Goal: Information Seeking & Learning: Compare options

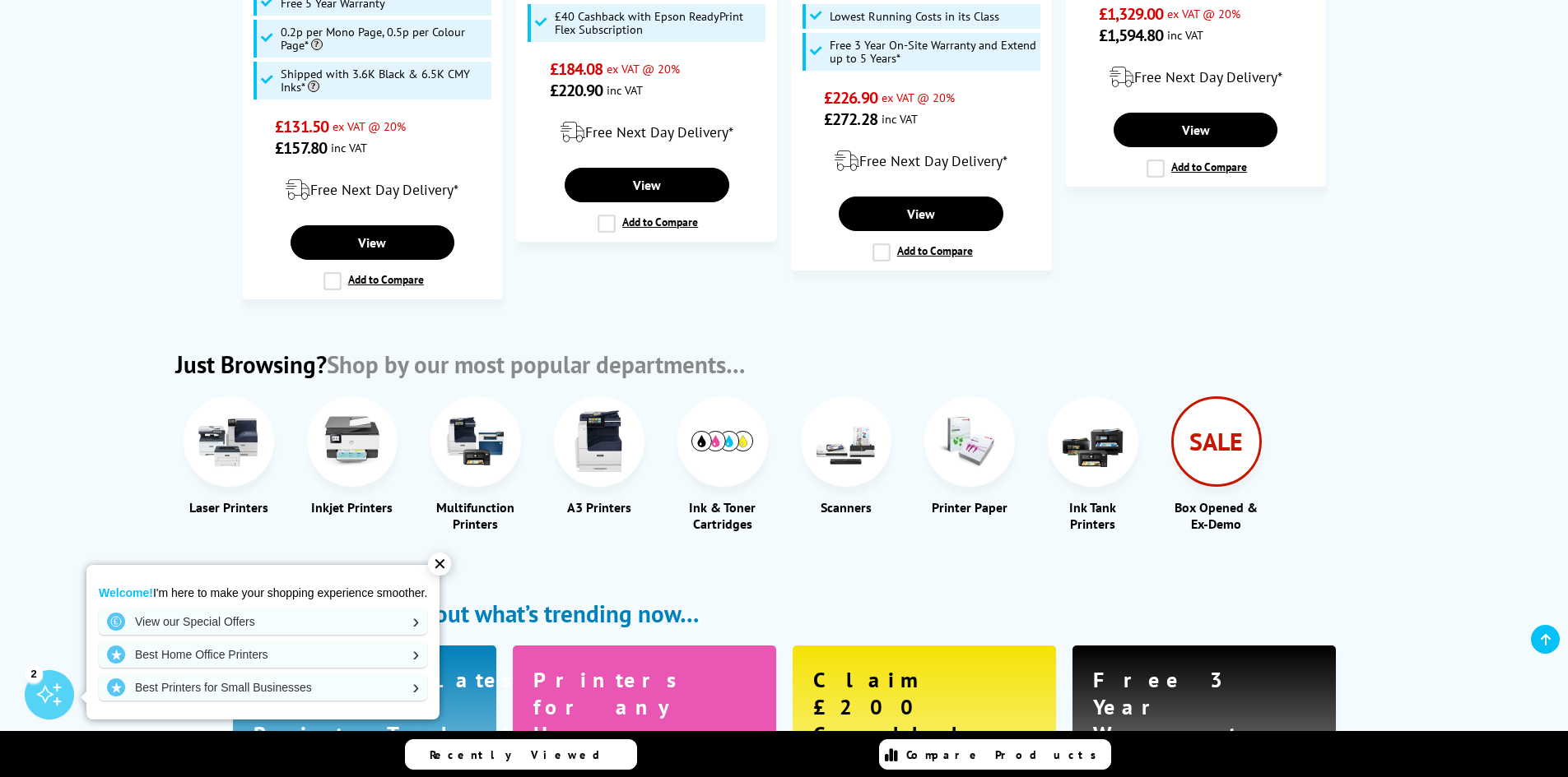
scroll to position [1727, 0]
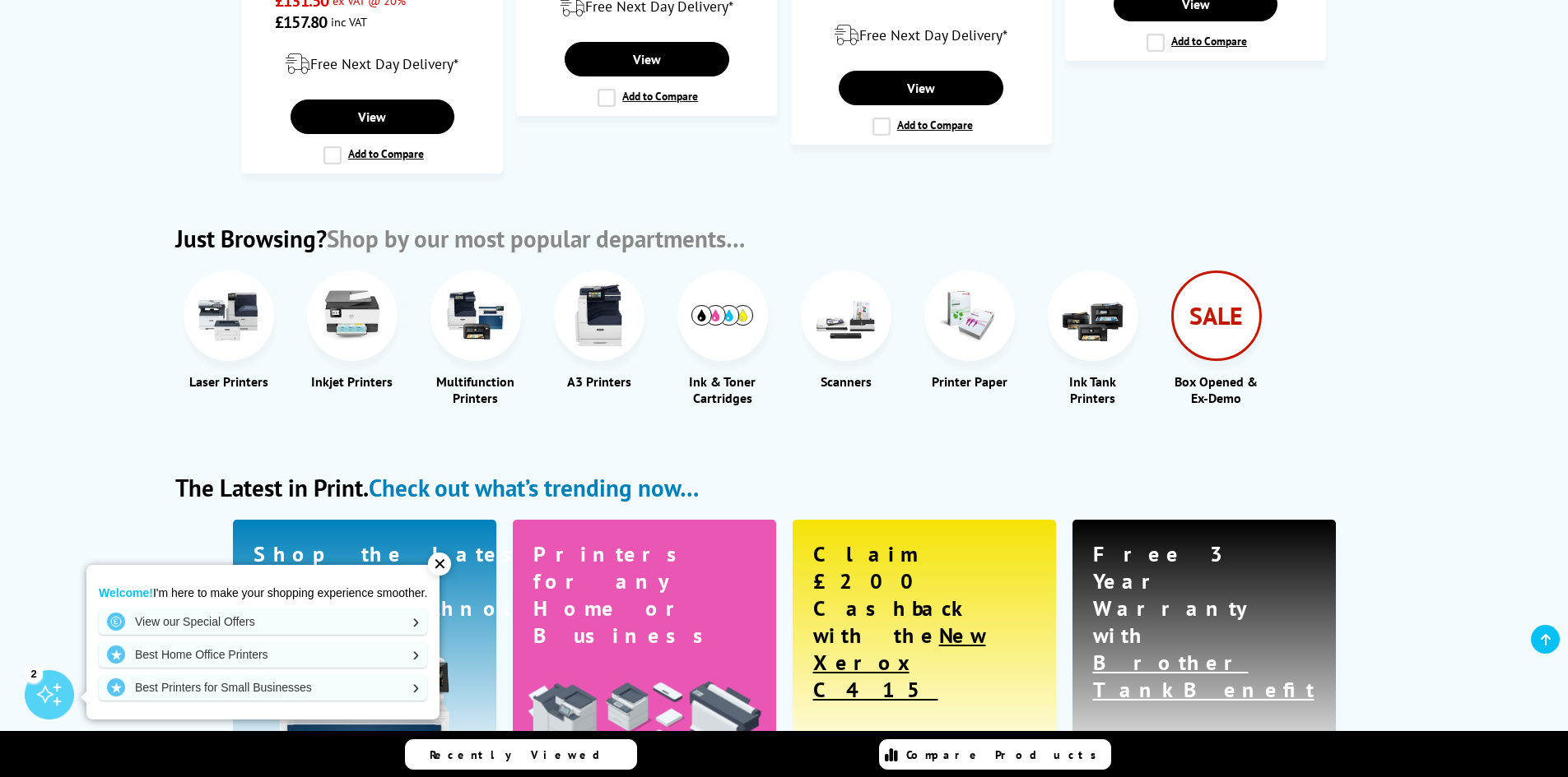
click at [227, 328] on img at bounding box center [229, 316] width 62 height 62
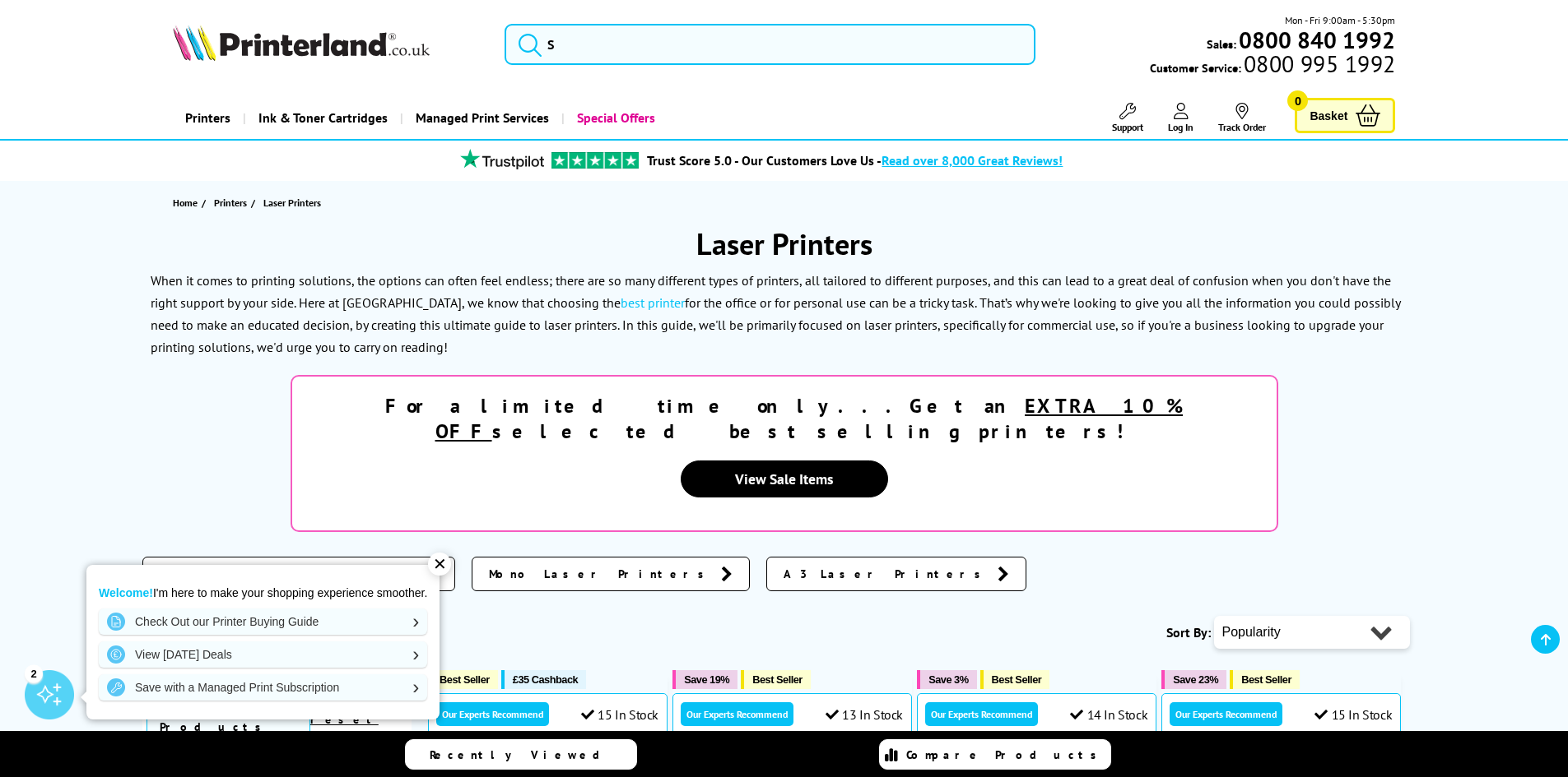
scroll to position [411, 0]
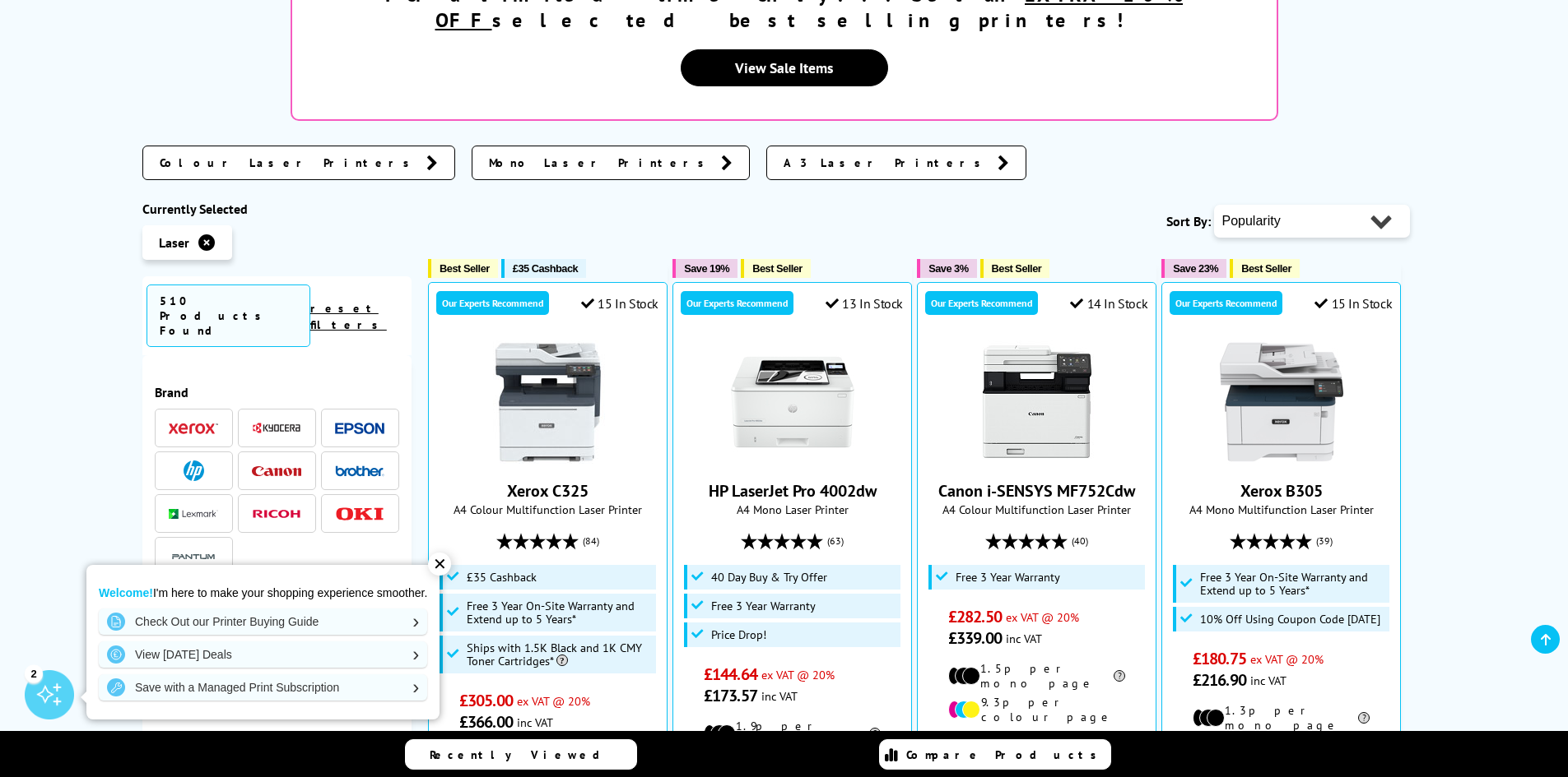
click at [783, 155] on span "A3 Laser Printers" at bounding box center [885, 163] width 205 height 17
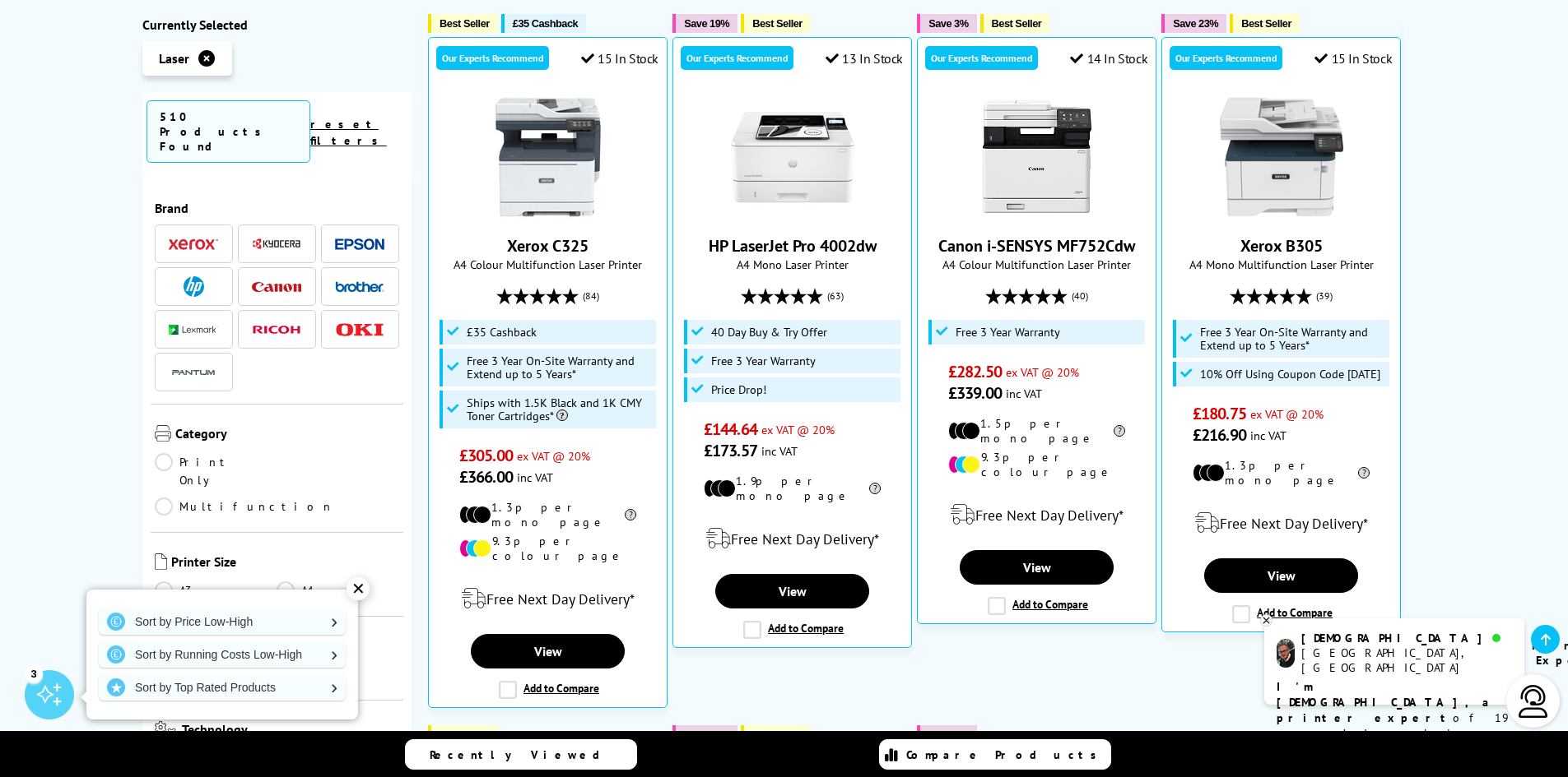
scroll to position [658, 0]
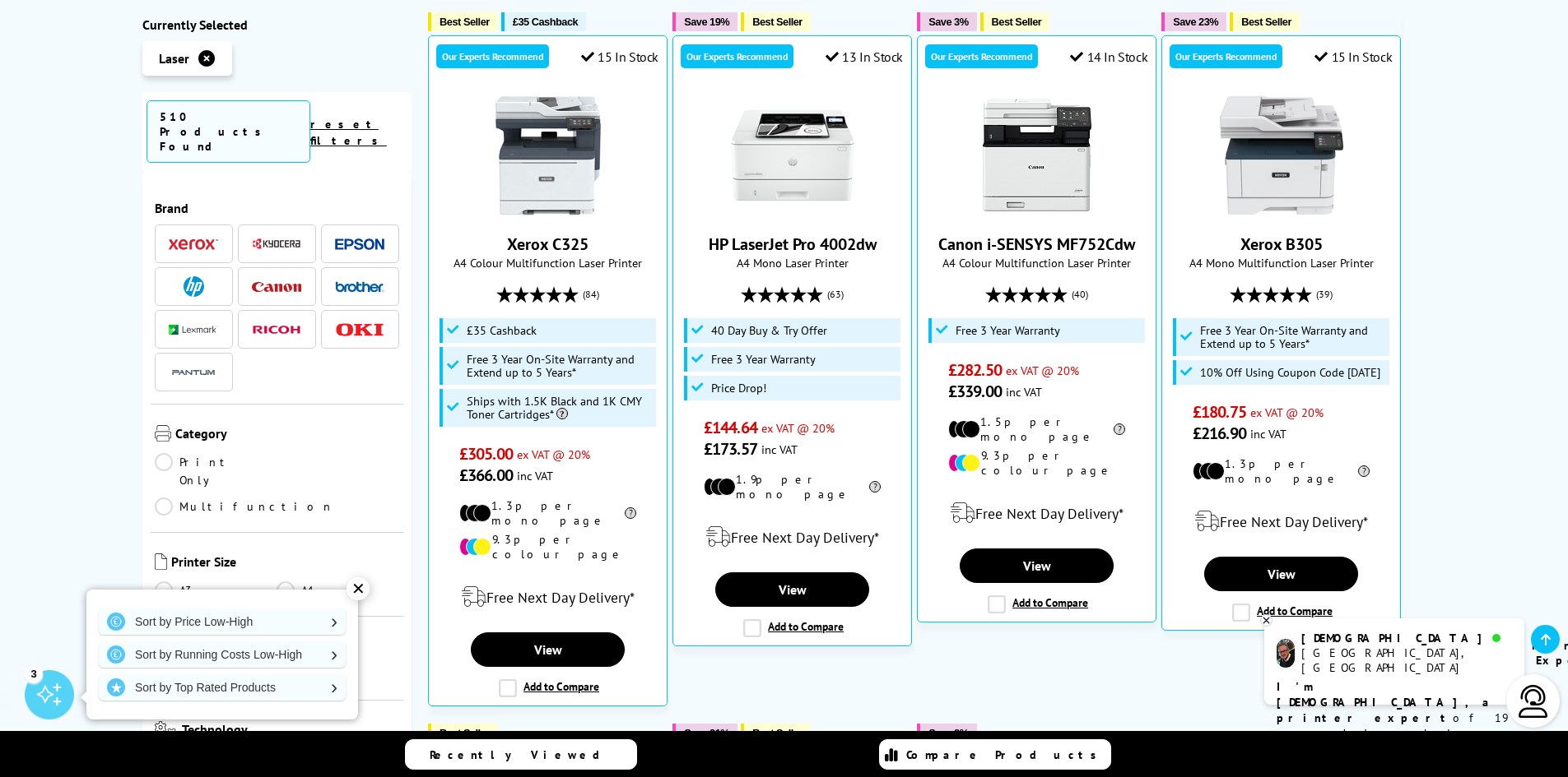
click at [274, 238] on img at bounding box center [277, 244] width 50 height 12
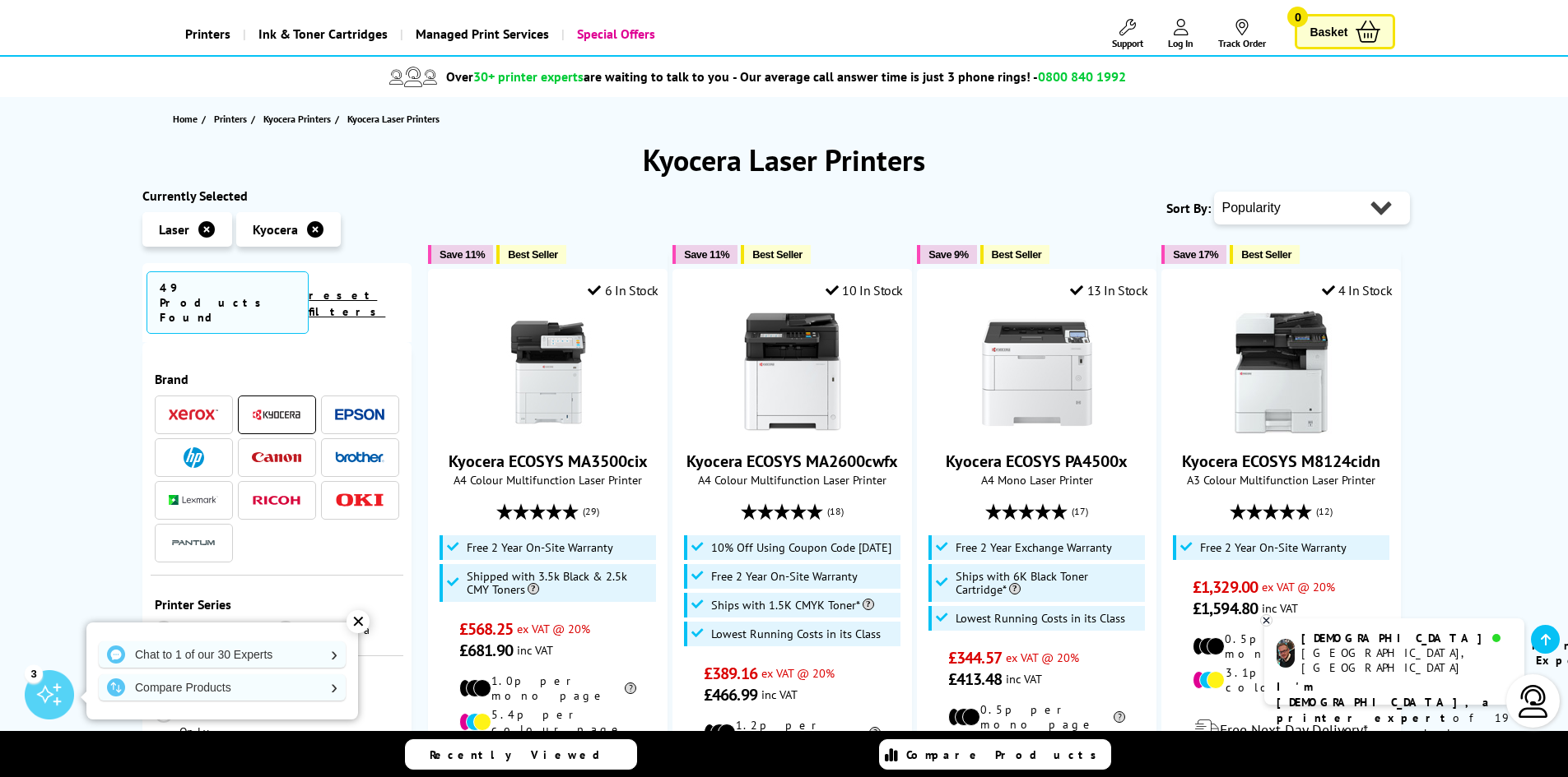
scroll to position [82, 0]
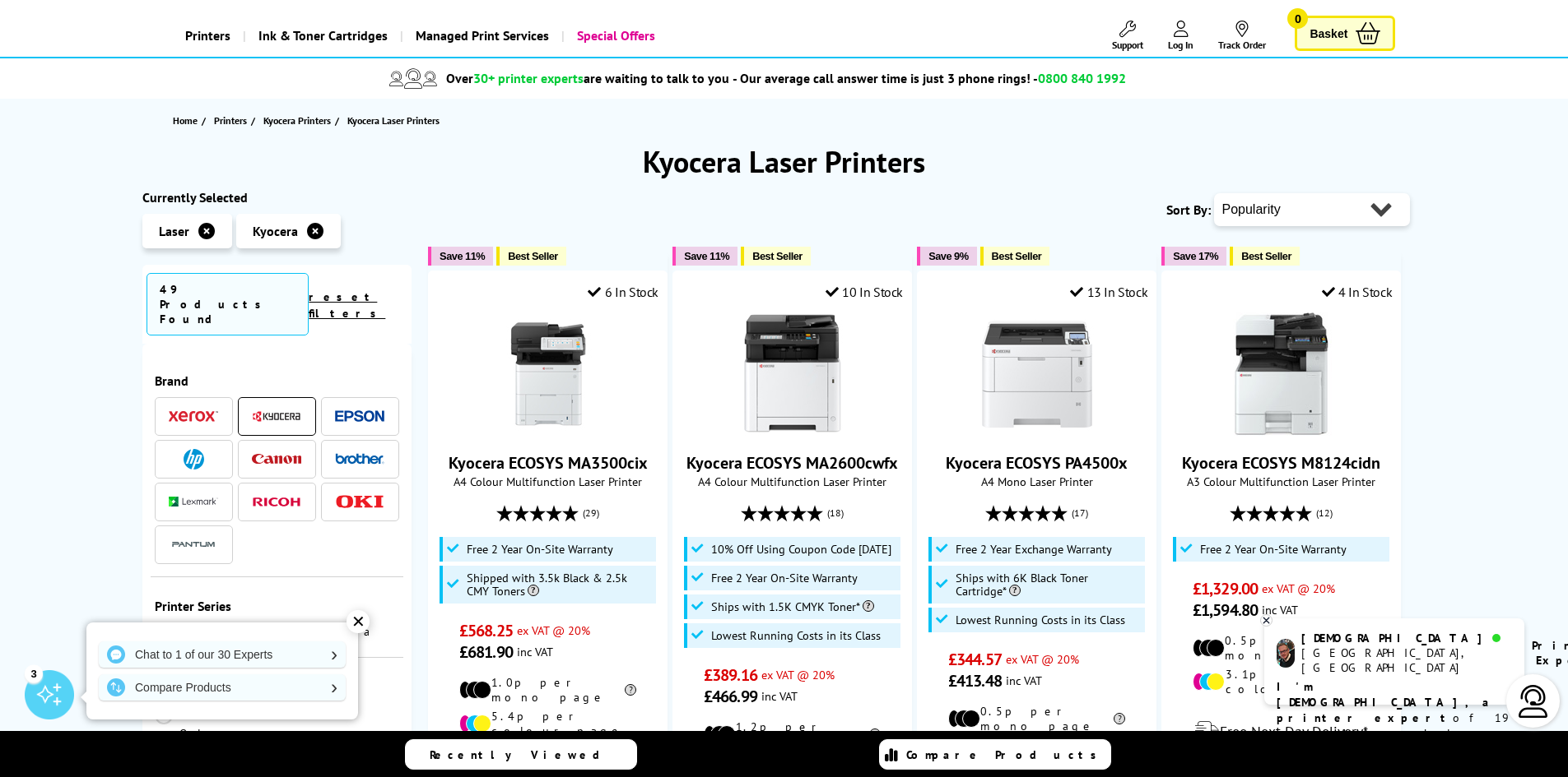
click at [1361, 213] on select "Popularity Rating Price - Low to High Price - High to Low Running Costs - Low t…" at bounding box center [1311, 209] width 196 height 33
select select "Running Costs"
click at [1214, 193] on select "Popularity Rating Price - Low to High Price - High to Low Running Costs - Low t…" at bounding box center [1311, 209] width 196 height 33
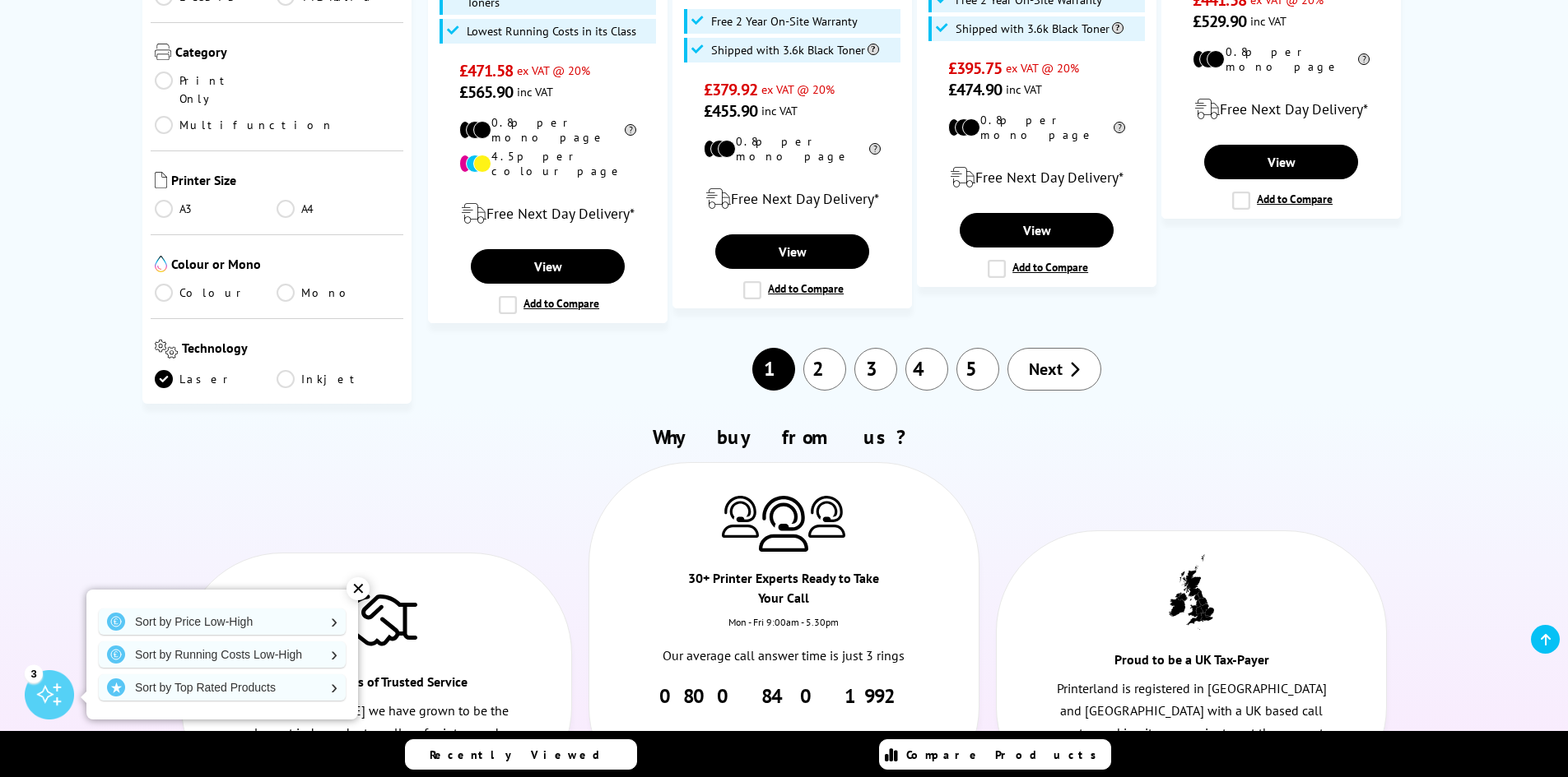
scroll to position [1974, 0]
click at [826, 347] on link "2" at bounding box center [824, 368] width 43 height 43
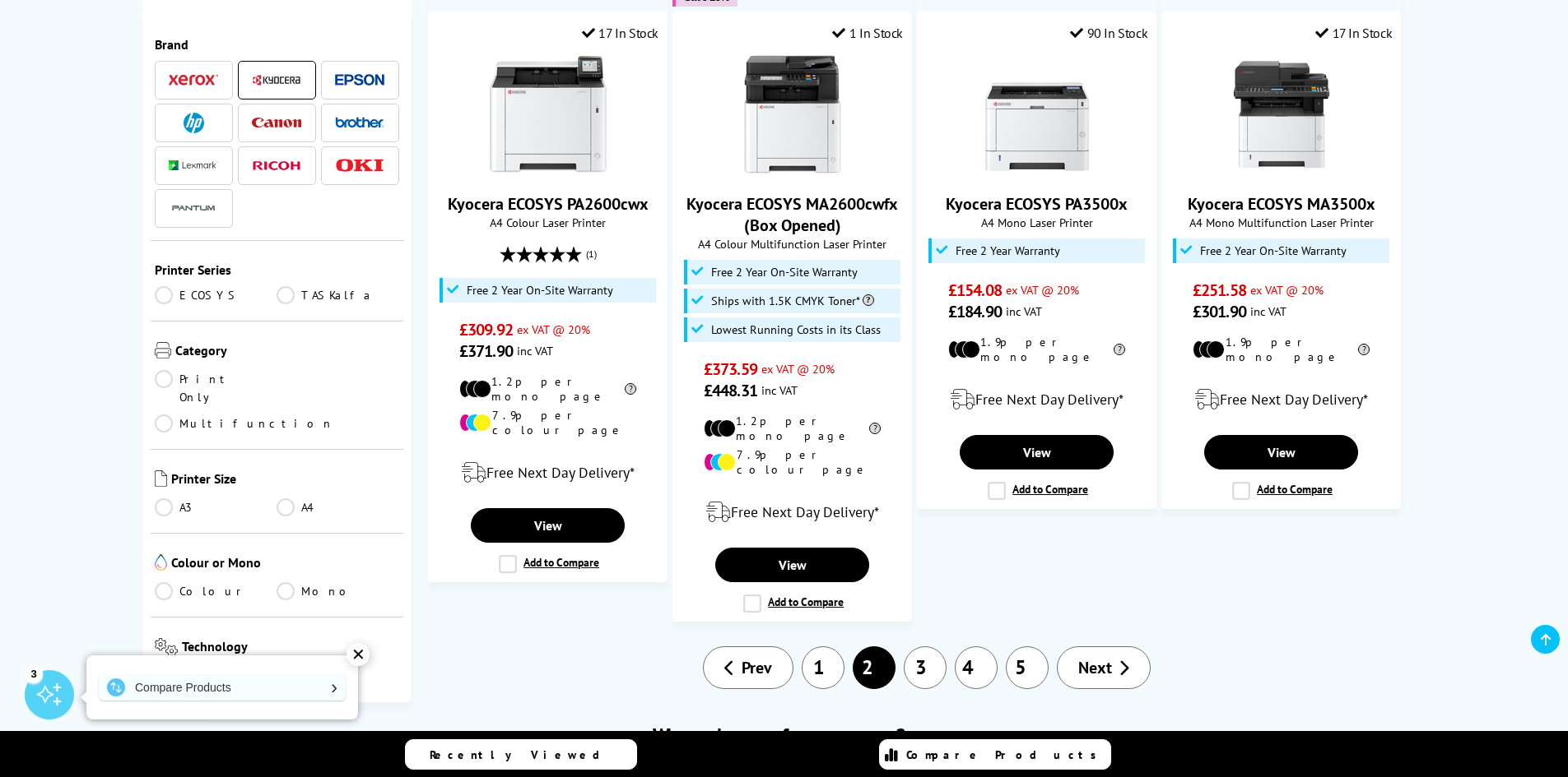
scroll to position [1974, 0]
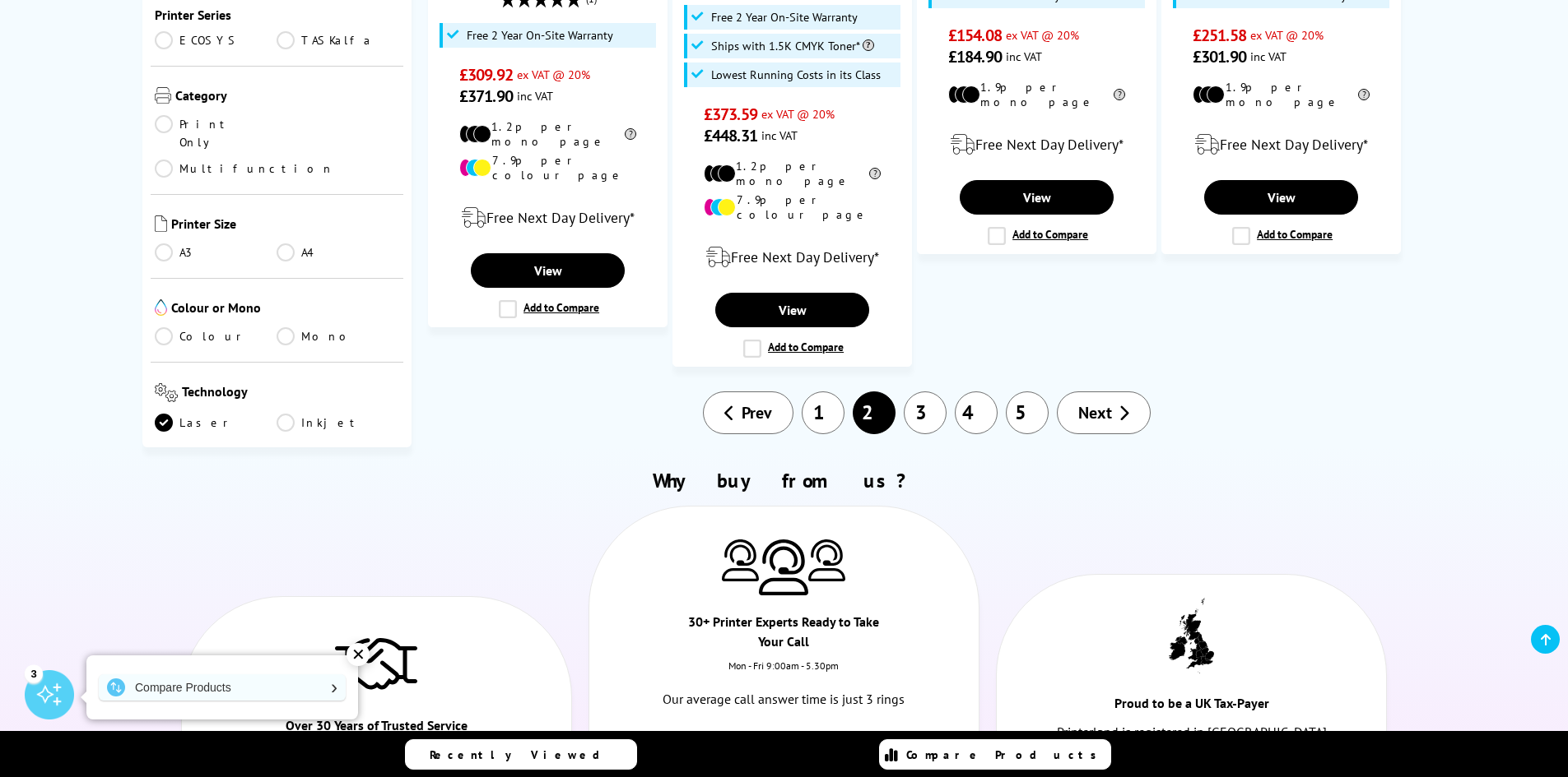
click at [927, 392] on link "3" at bounding box center [926, 413] width 43 height 43
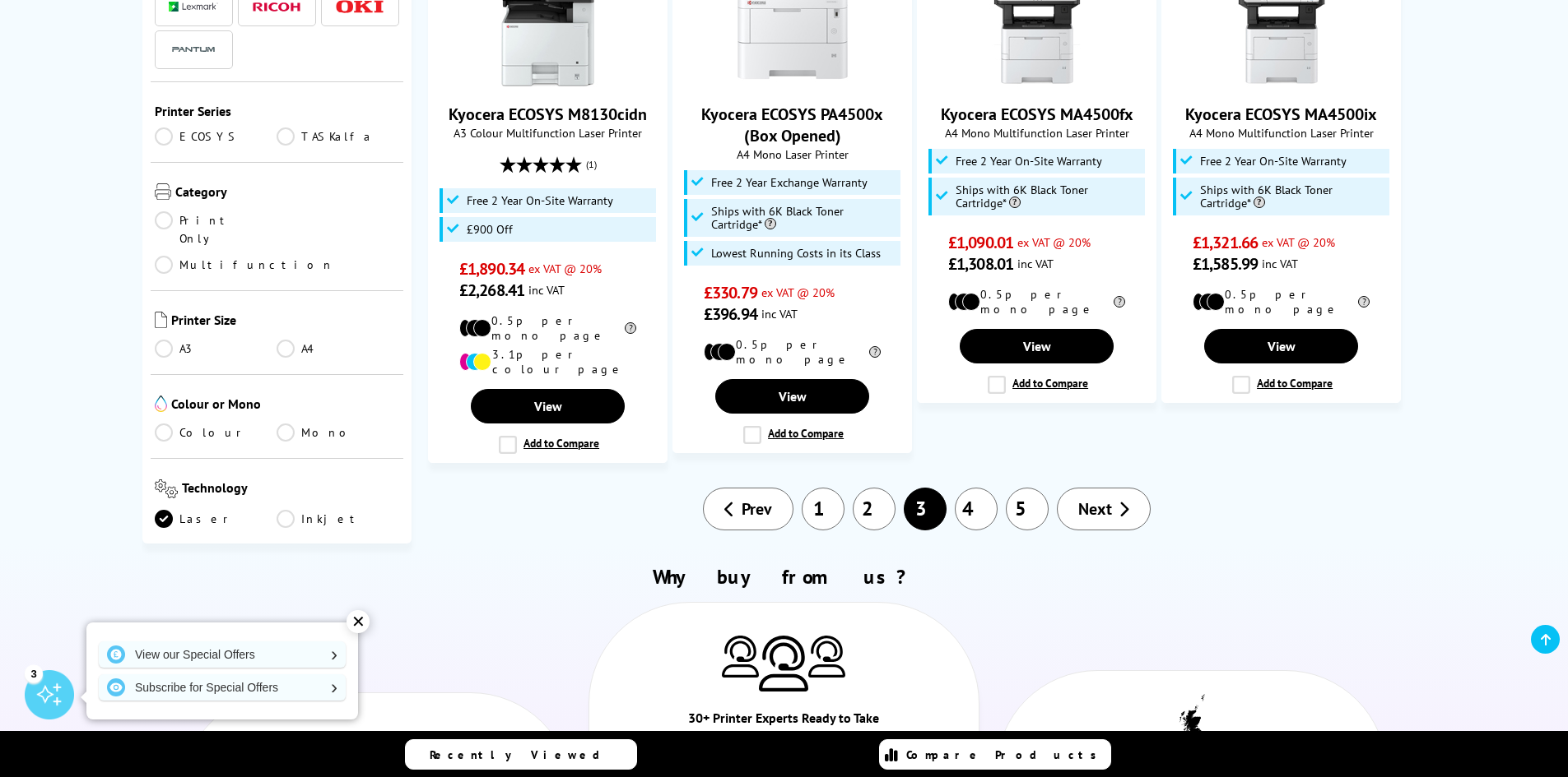
scroll to position [1727, 0]
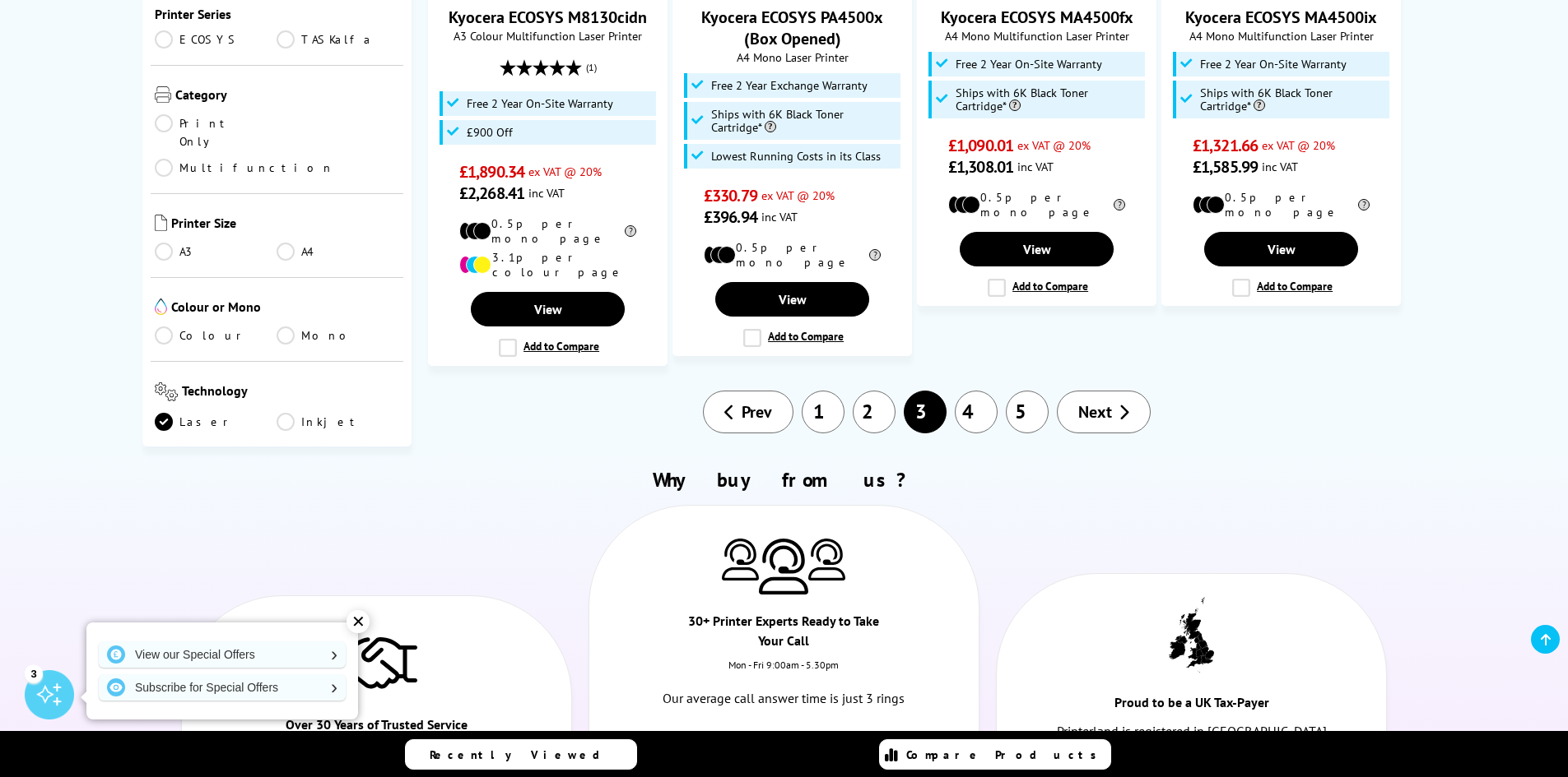
click at [974, 391] on link "4" at bounding box center [976, 412] width 43 height 43
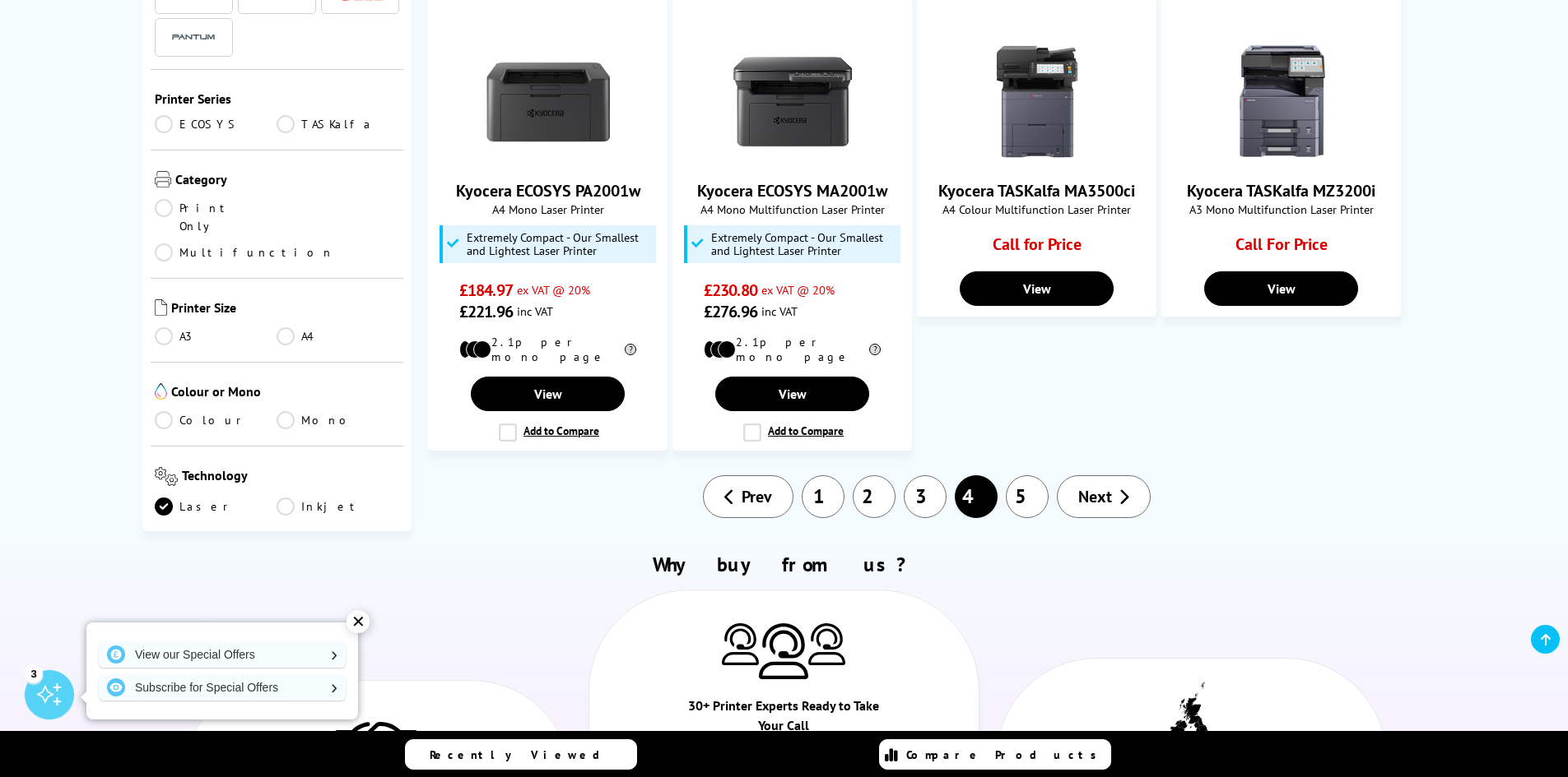
scroll to position [1481, 0]
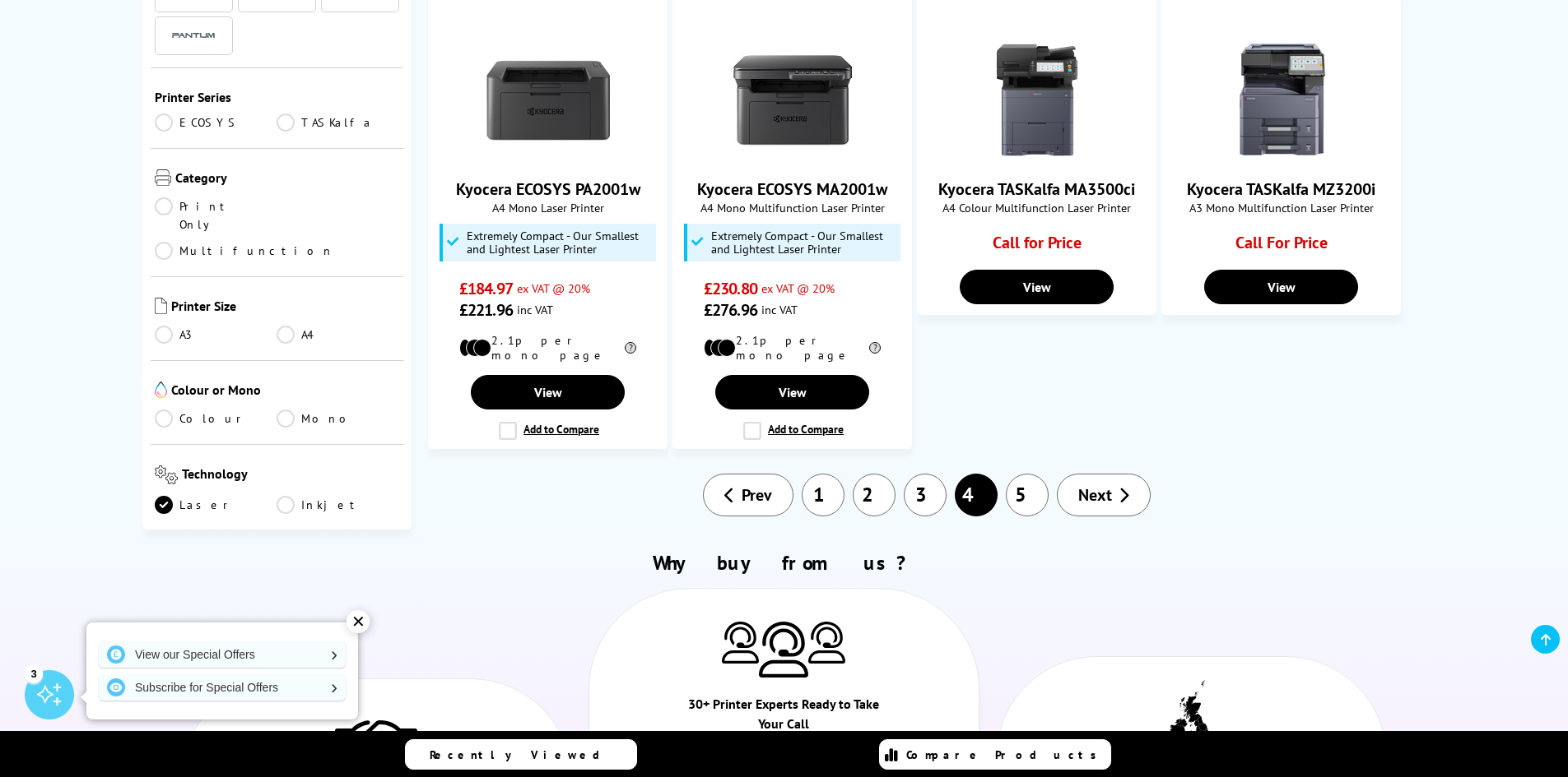
click at [1024, 473] on link "5" at bounding box center [1027, 495] width 43 height 43
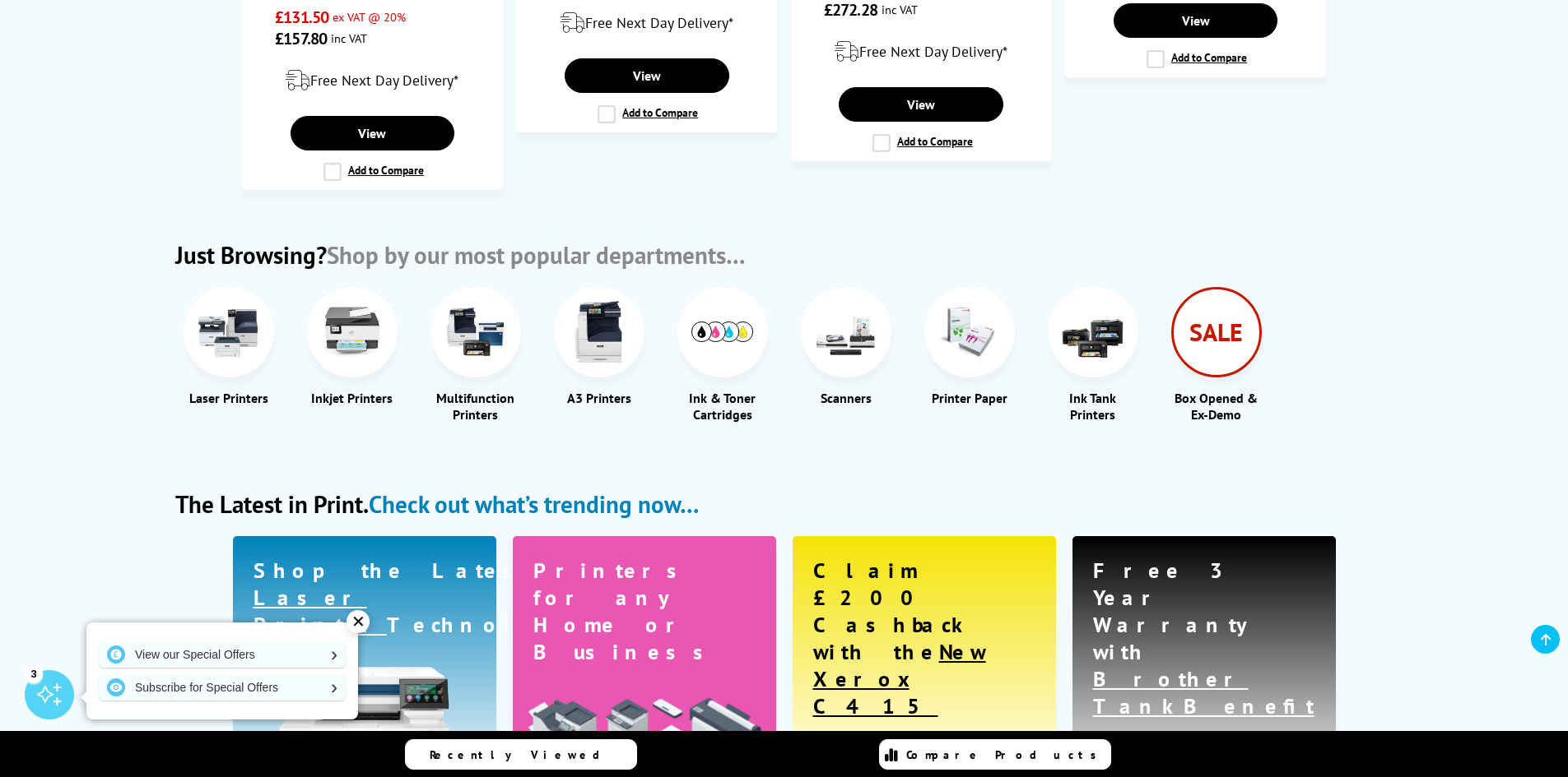
scroll to position [1727, 0]
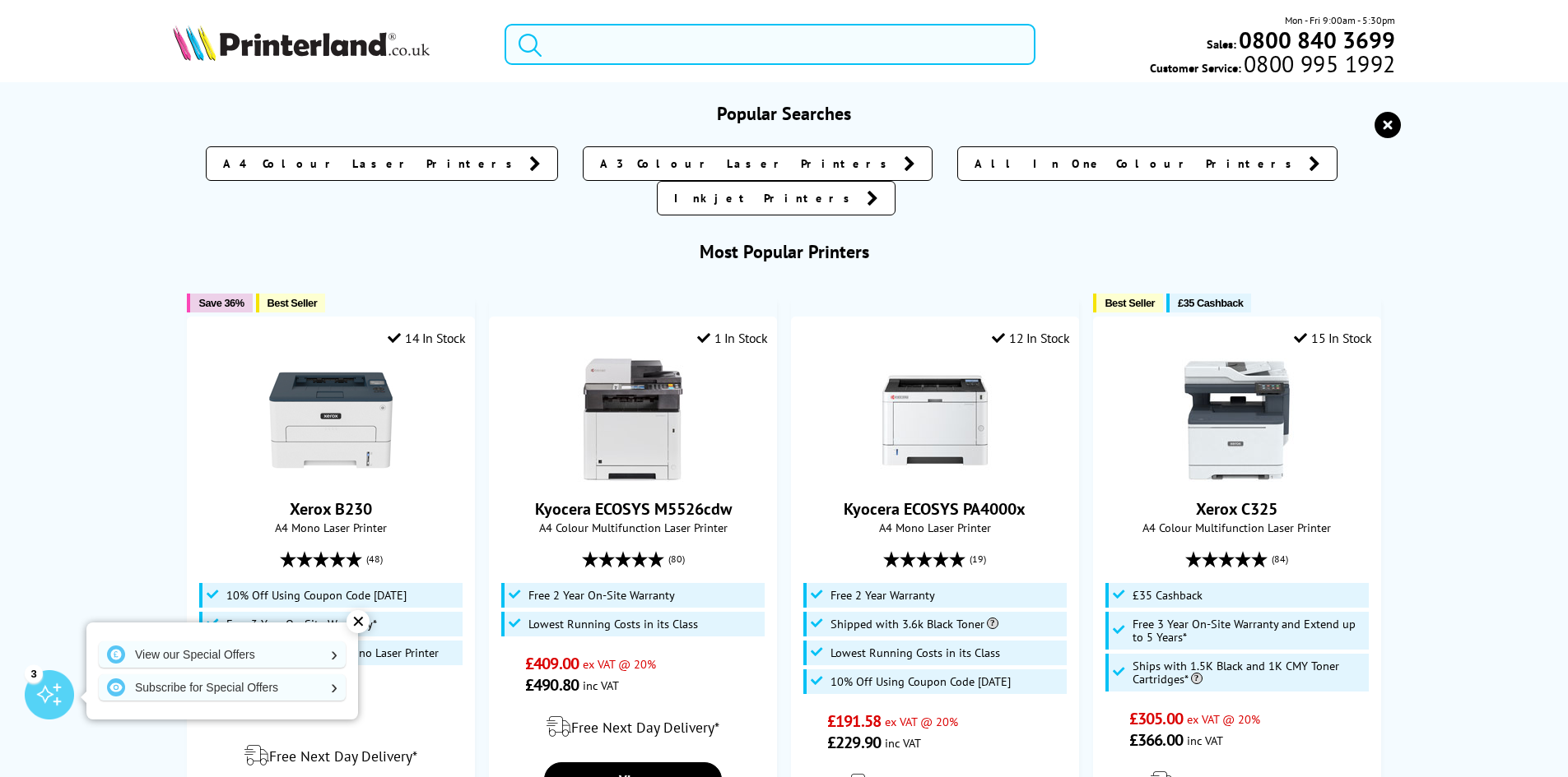
click at [630, 48] on input "search" at bounding box center [770, 44] width 531 height 41
paste input "ECOSYS P8060cdn"
type input "ECOSYS P8060cdn"
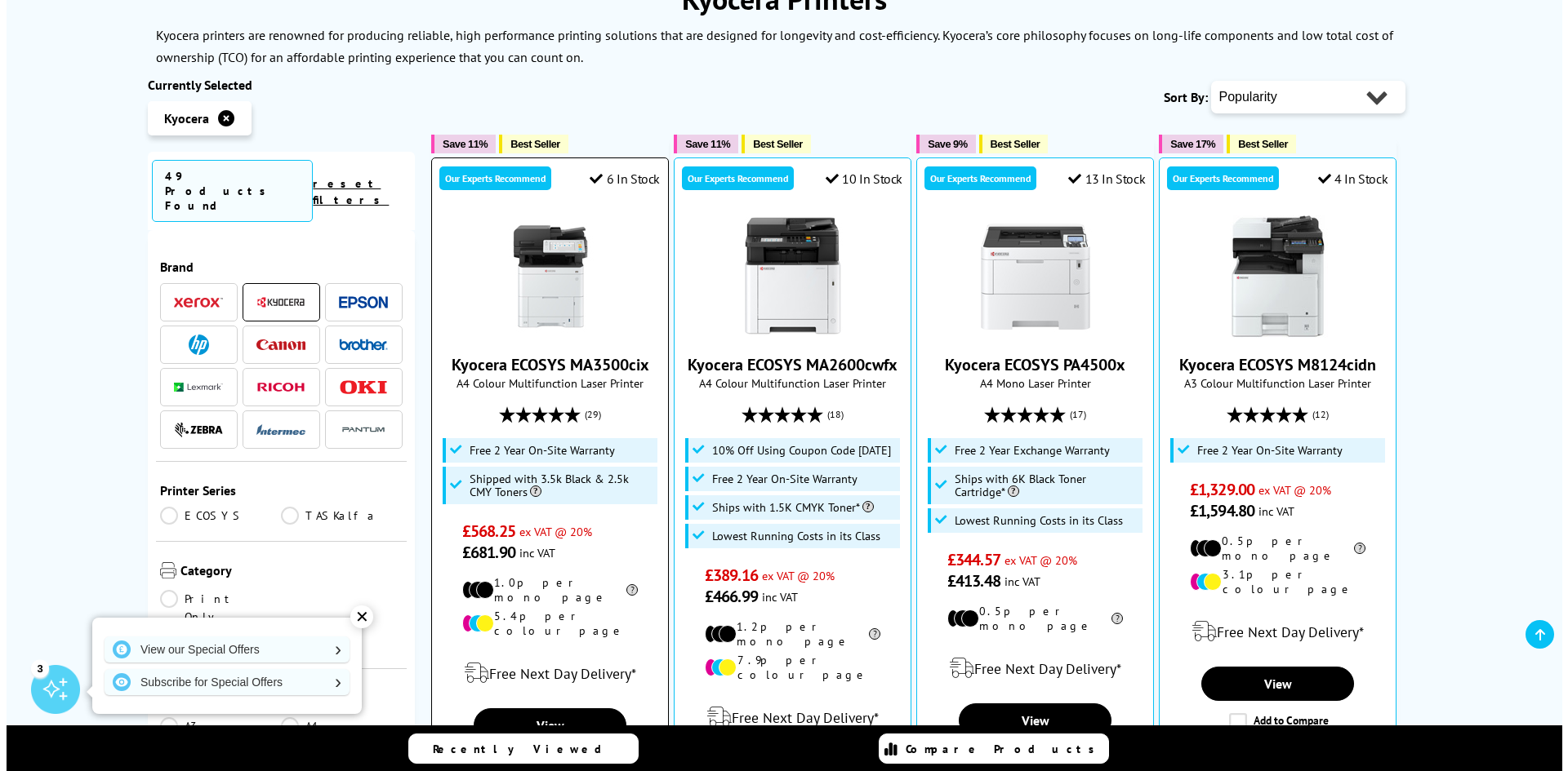
scroll to position [245, 0]
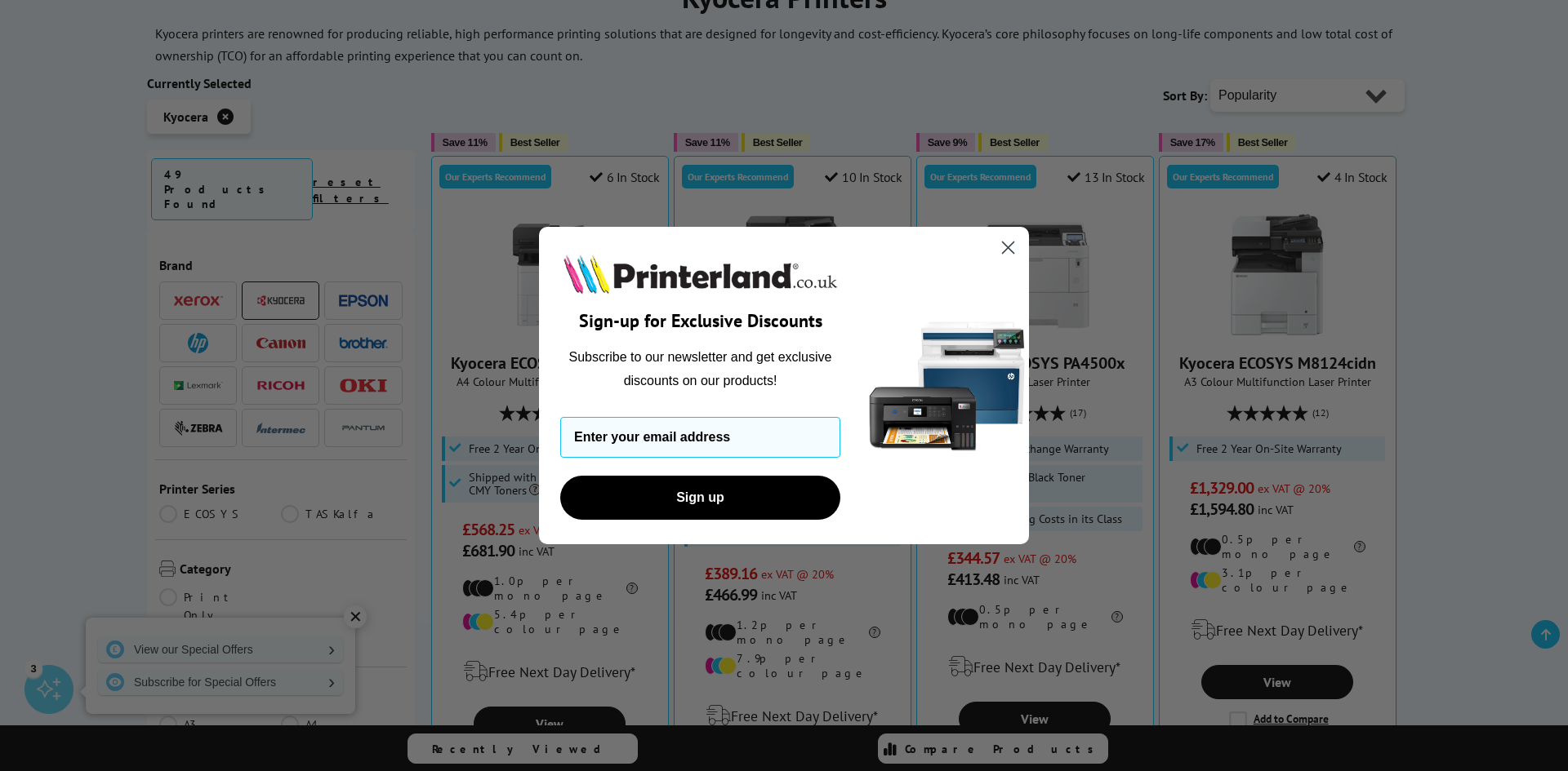
click at [1003, 254] on circle "Close dialog" at bounding box center [1008, 247] width 27 height 27
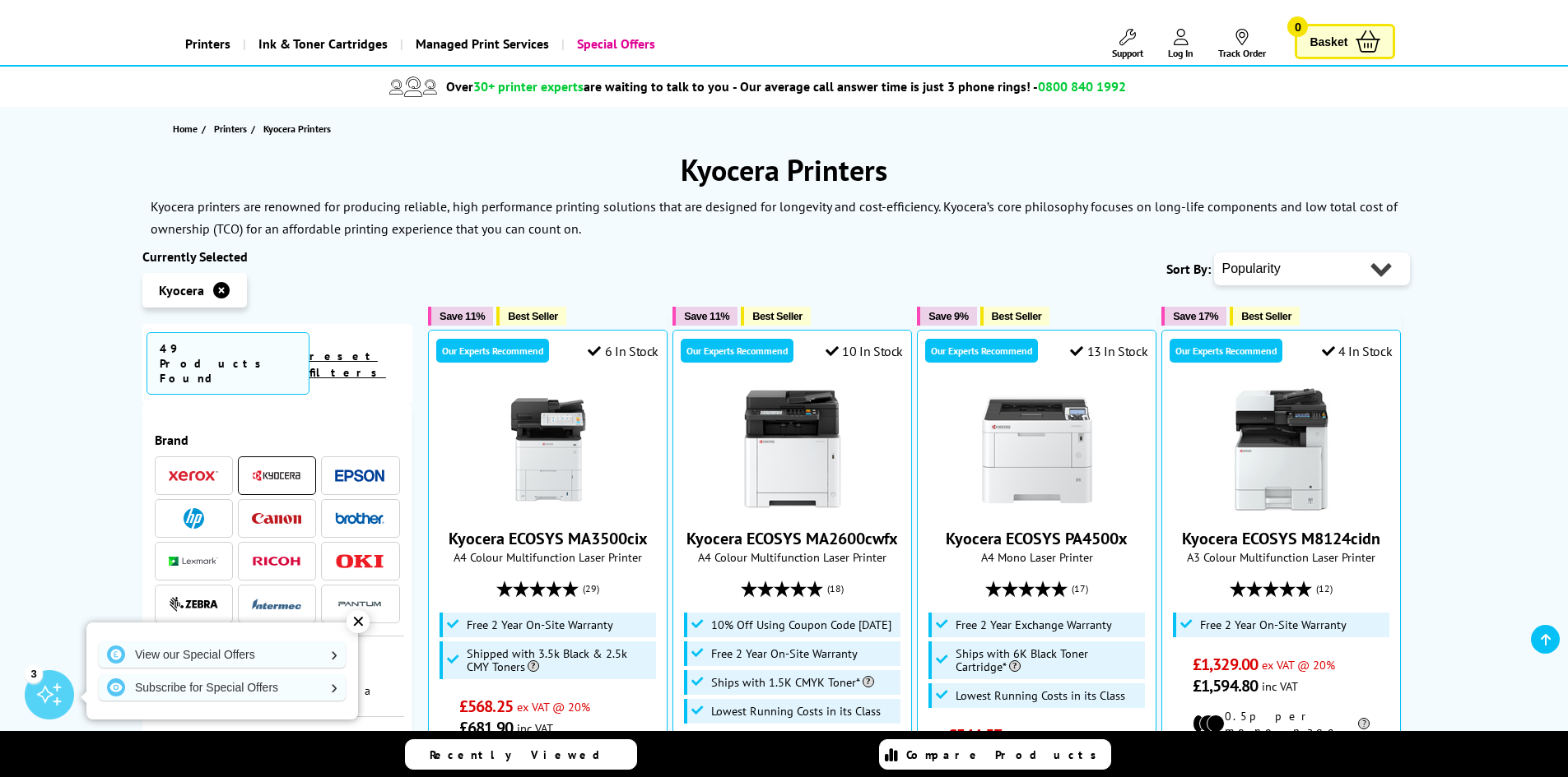
scroll to position [0, 0]
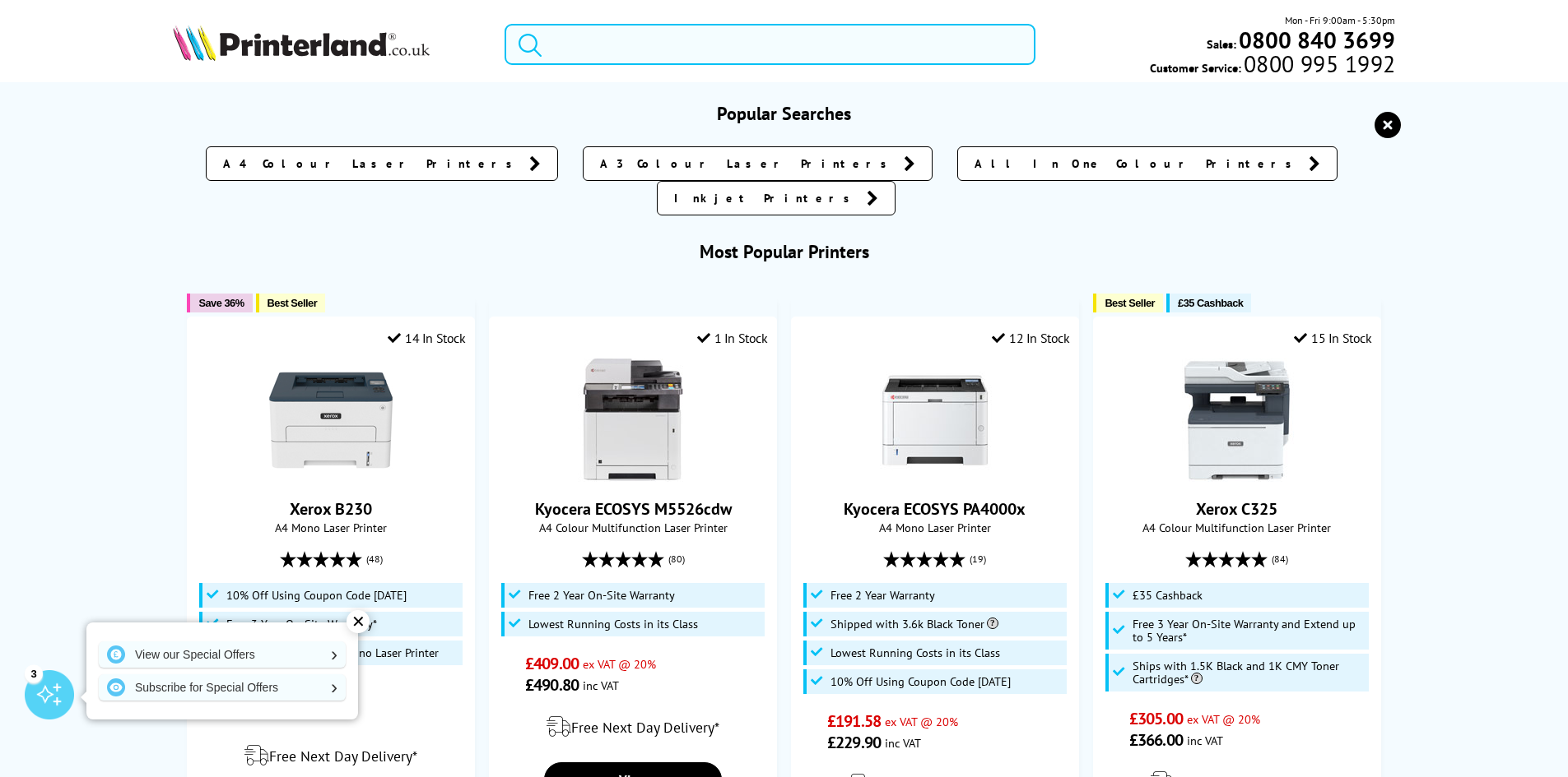
click at [745, 51] on input "search" at bounding box center [770, 44] width 531 height 41
paste input "ECOSYS P7040cdn"
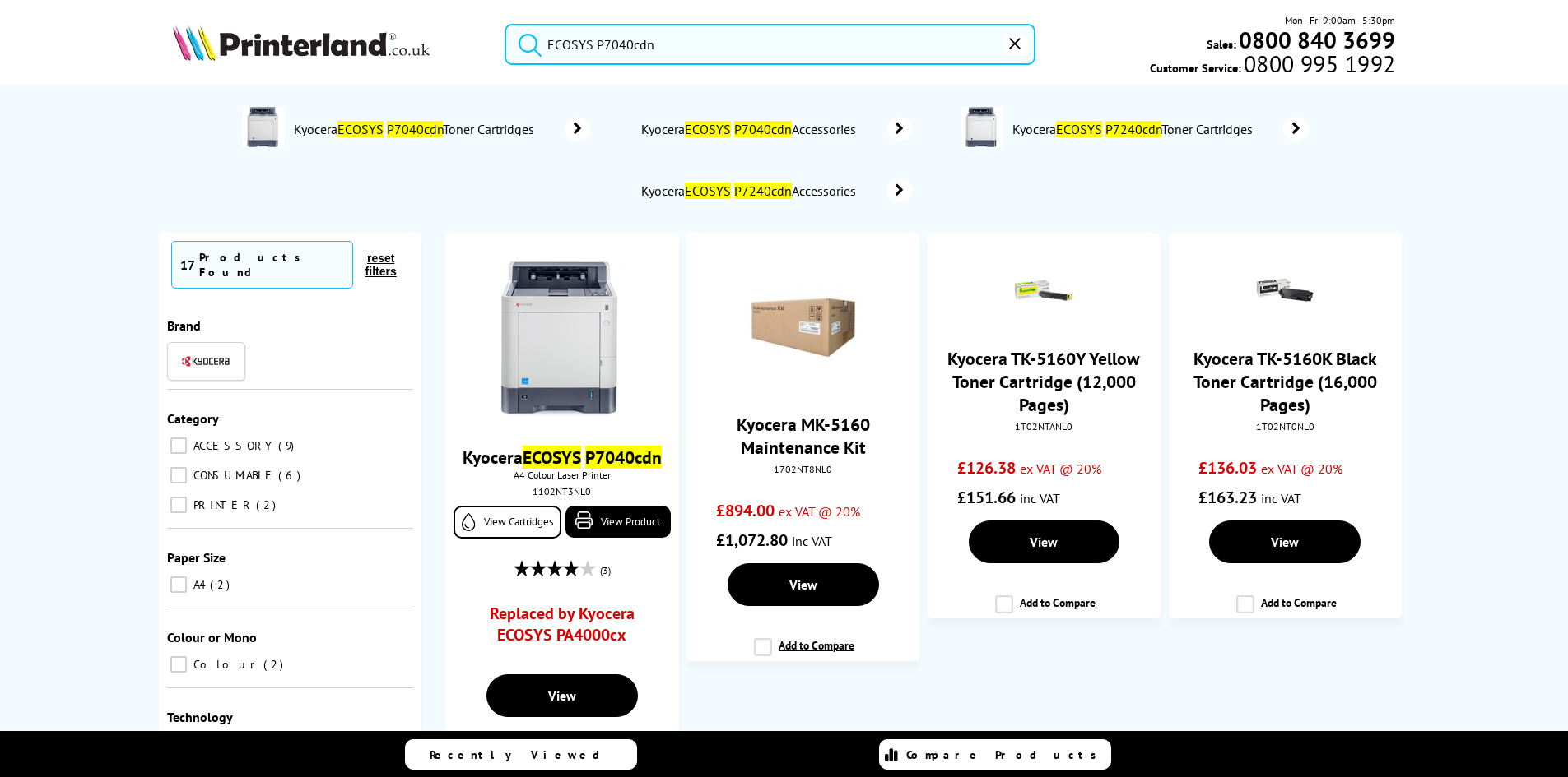
type input "ECOSYS P7040cdn"
click at [505, 23] on button "submit" at bounding box center [526, 41] width 41 height 37
click at [703, 42] on input "ECOSYS P7040cdn" at bounding box center [770, 44] width 531 height 41
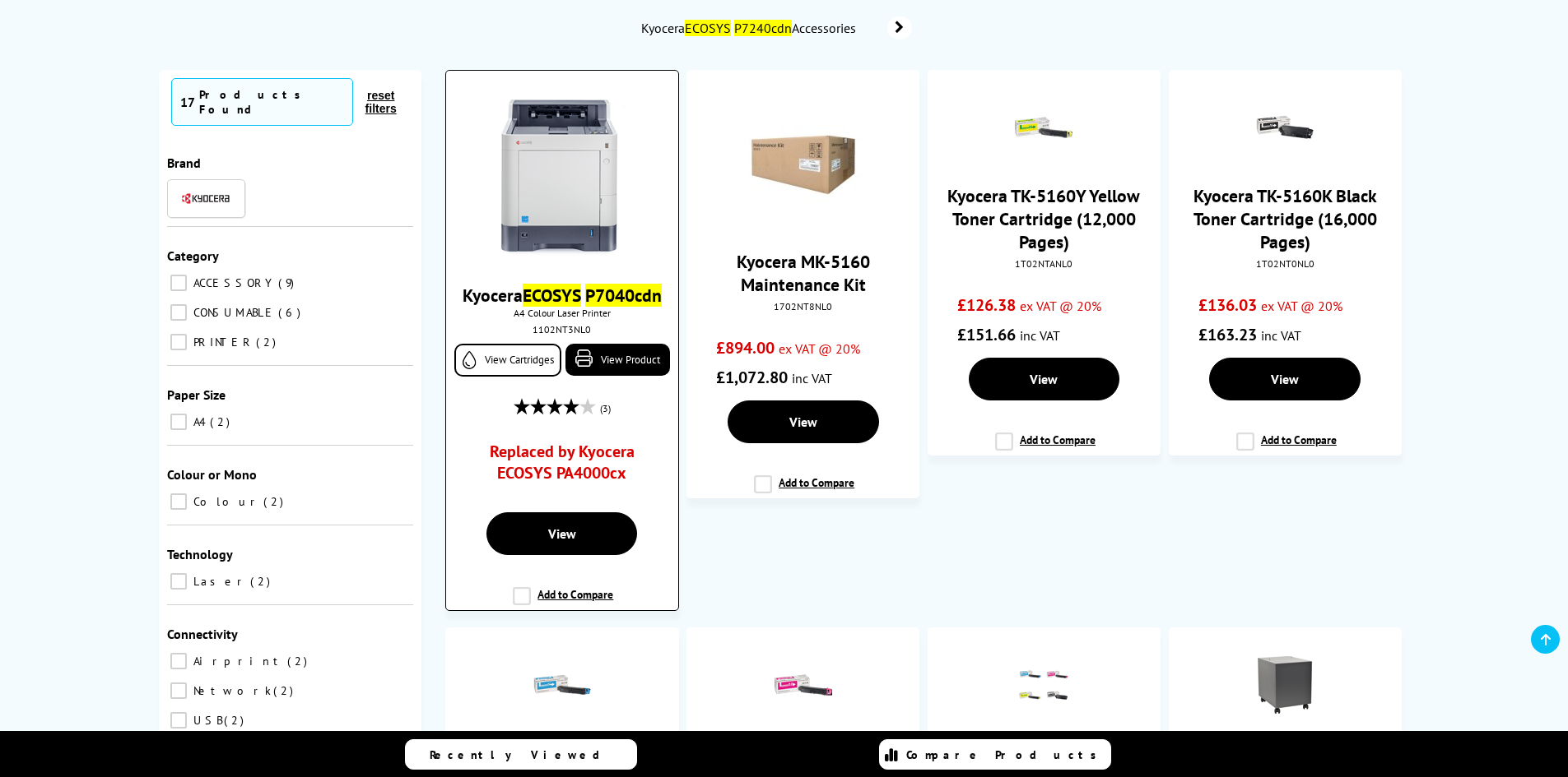
scroll to position [165, 0]
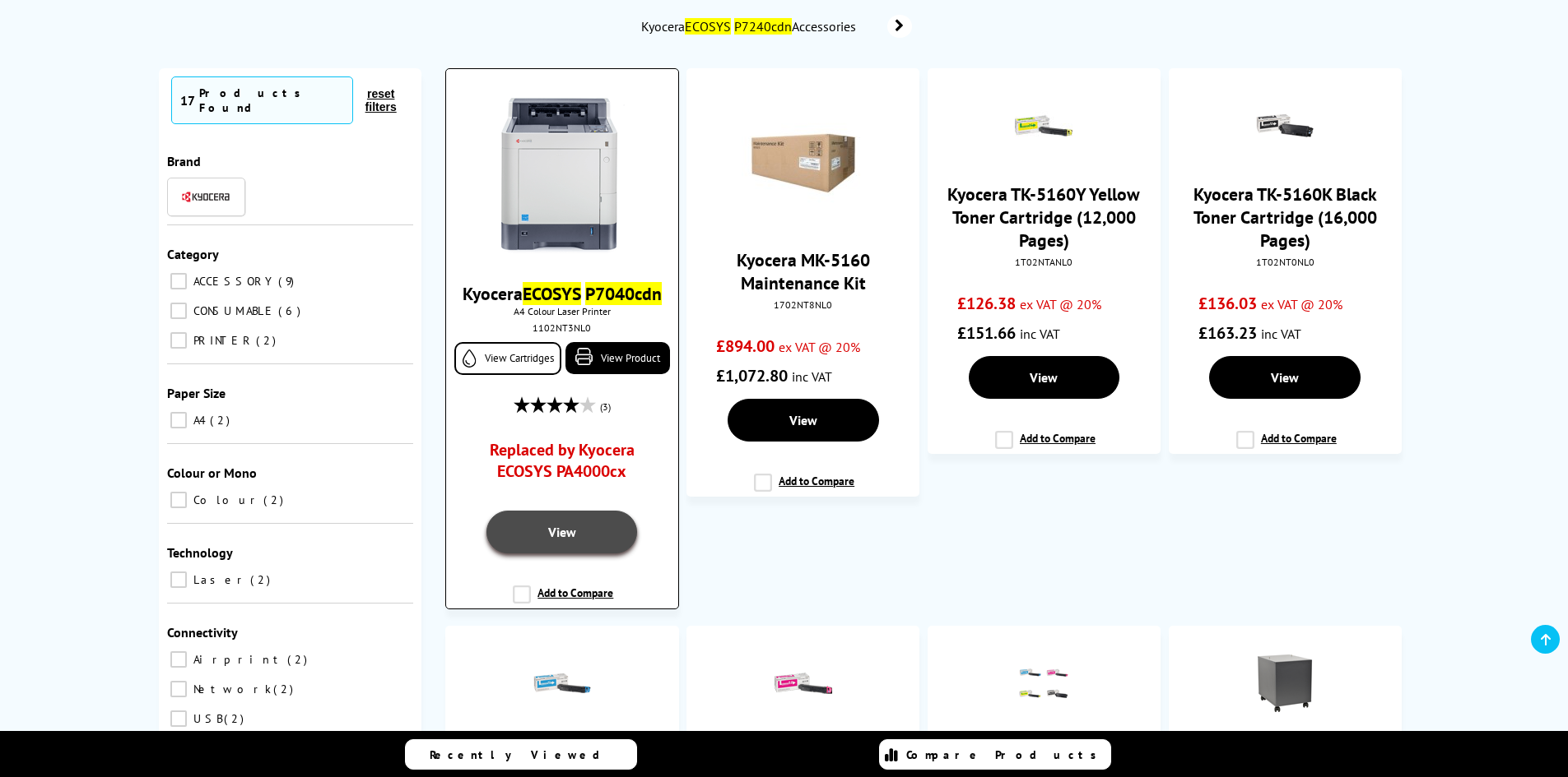
click at [576, 530] on link "View" at bounding box center [562, 532] width 151 height 43
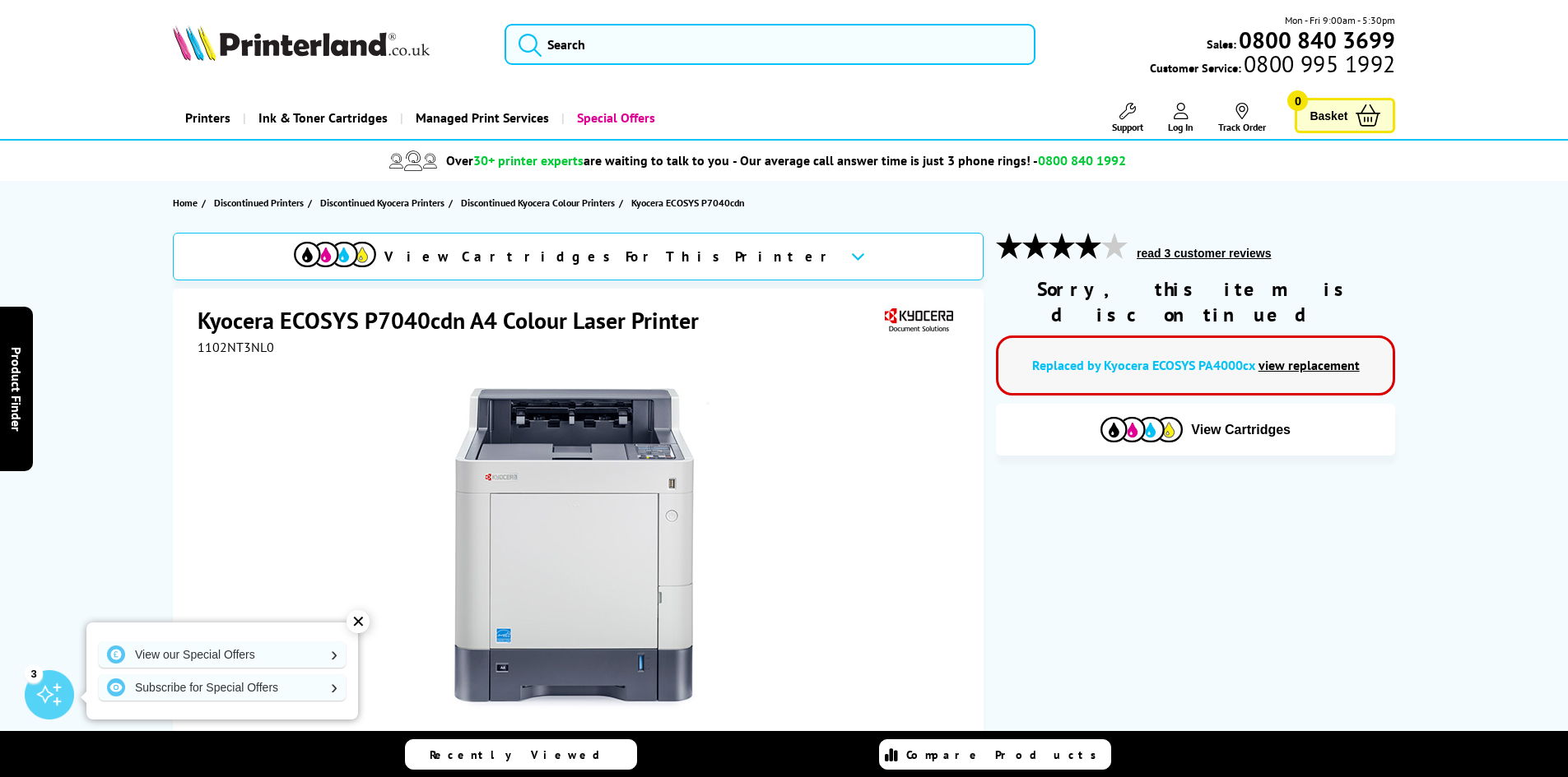
click at [1314, 357] on link "view replacement" at bounding box center [1309, 366] width 101 height 17
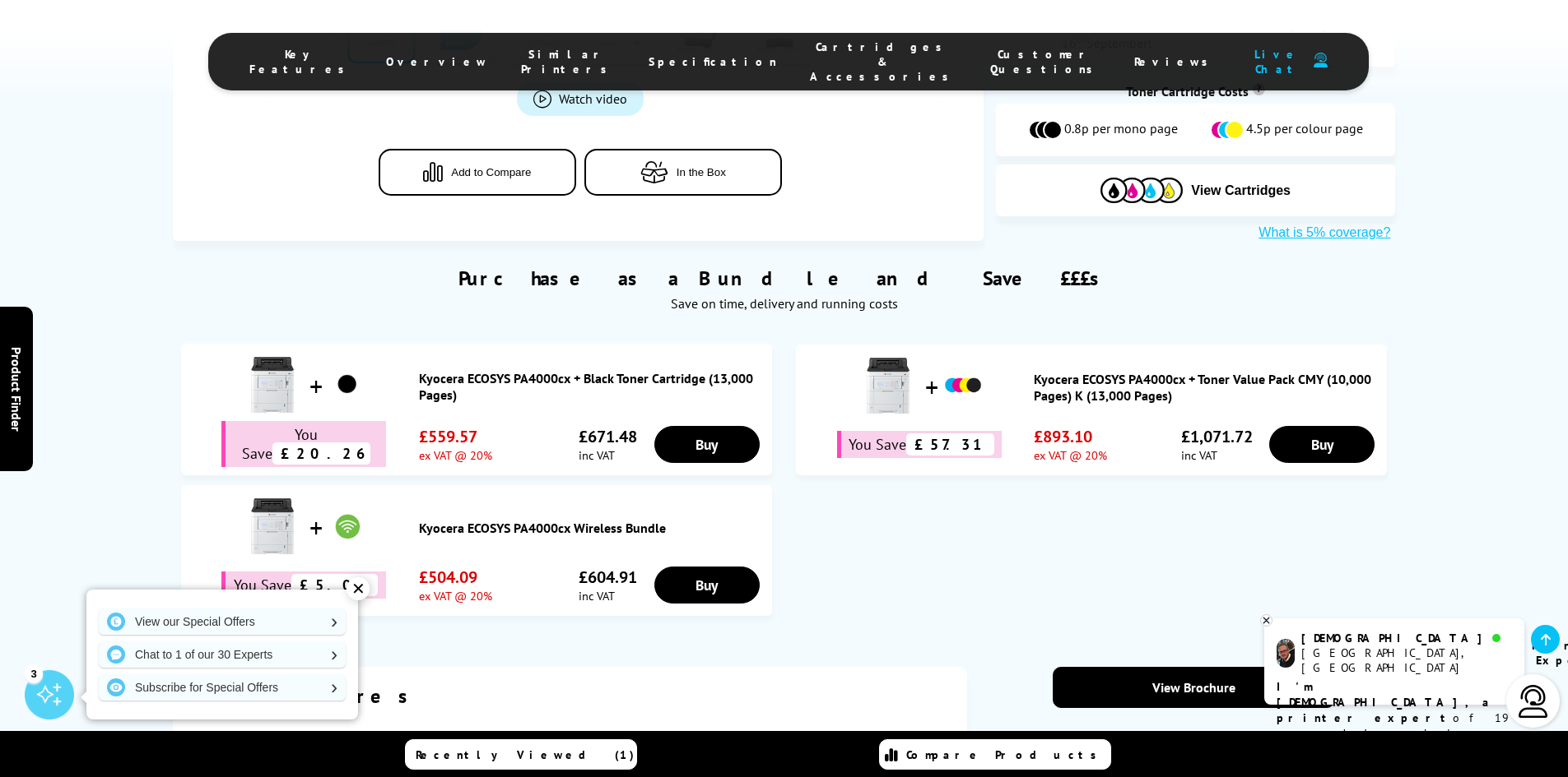
scroll to position [987, 0]
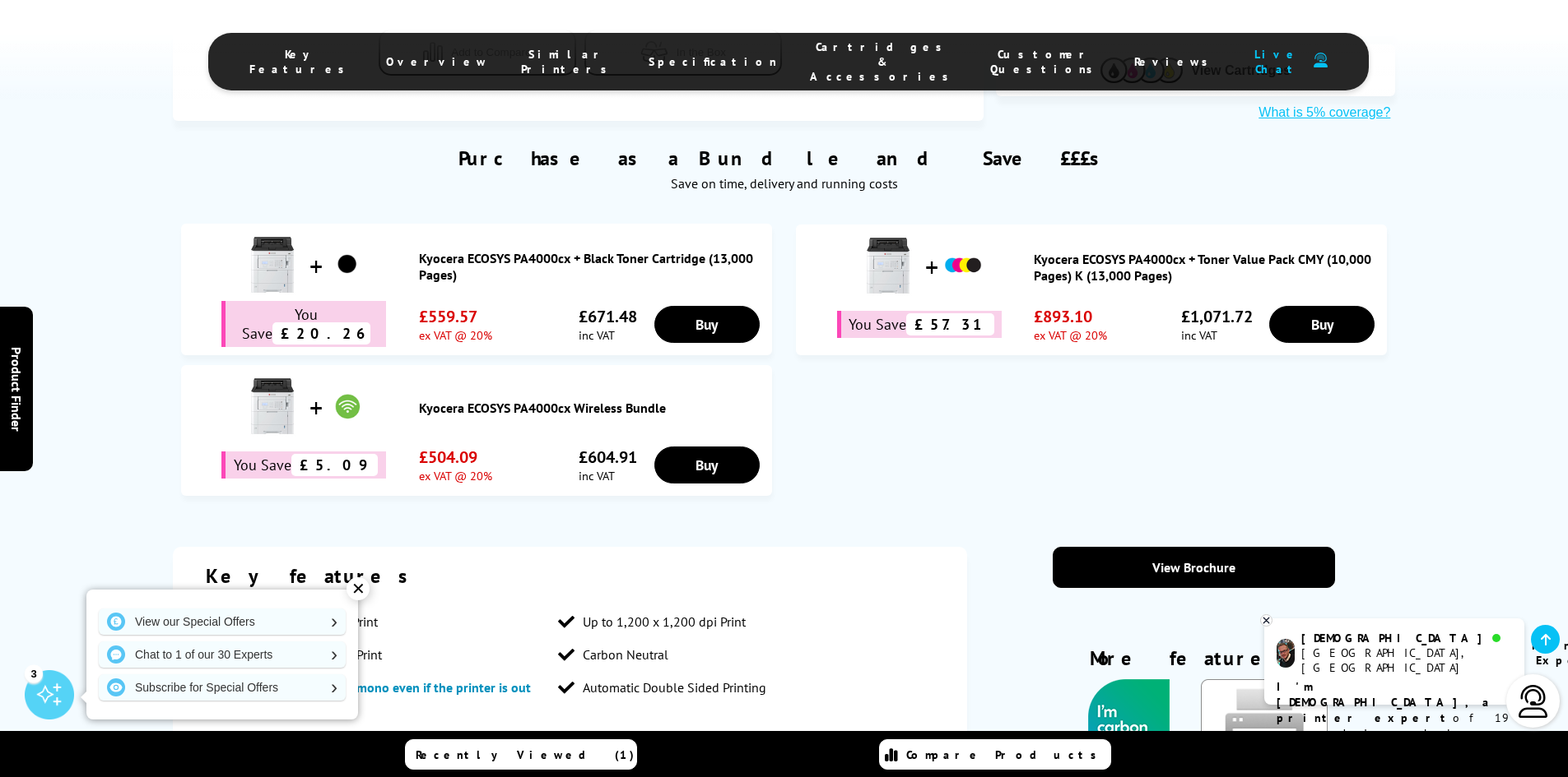
click at [356, 599] on div "✕" at bounding box center [357, 589] width 23 height 23
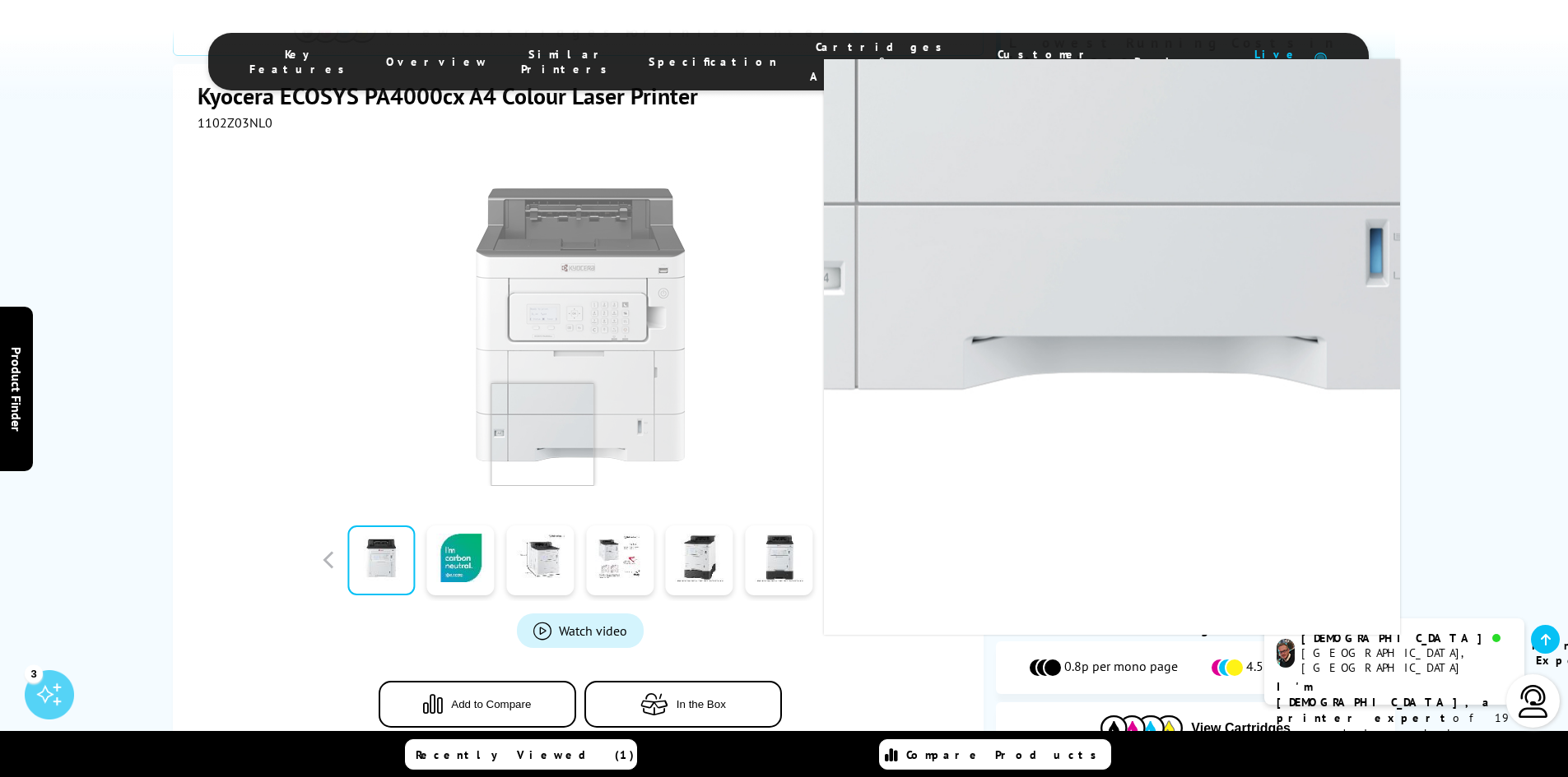
scroll to position [0, 0]
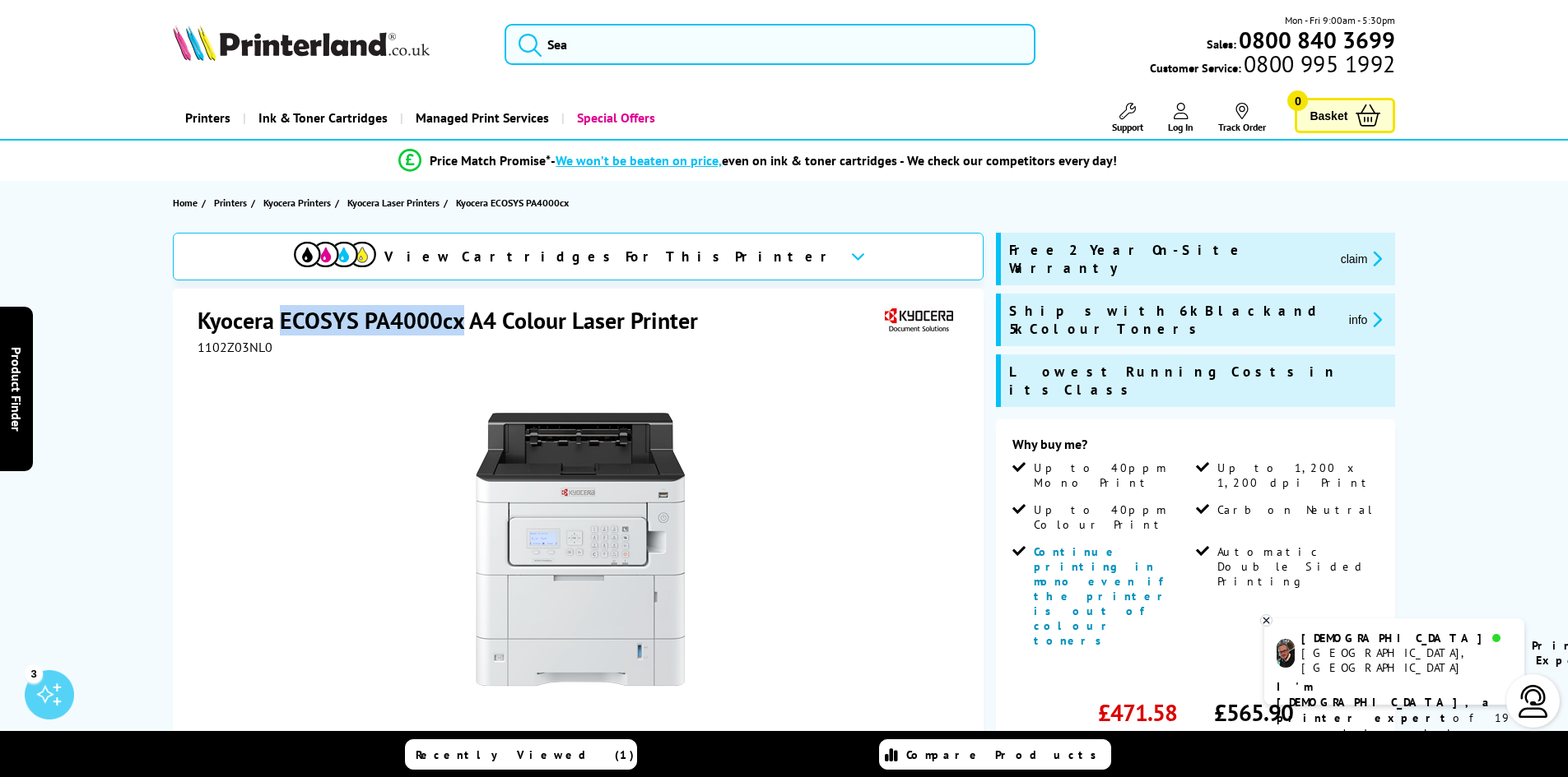
drag, startPoint x: 463, startPoint y: 326, endPoint x: 283, endPoint y: 330, distance: 180.0
click at [283, 330] on h1 "Kyocera ECOSYS PA4000cx A4 Colour Laser Printer" at bounding box center [456, 321] width 517 height 30
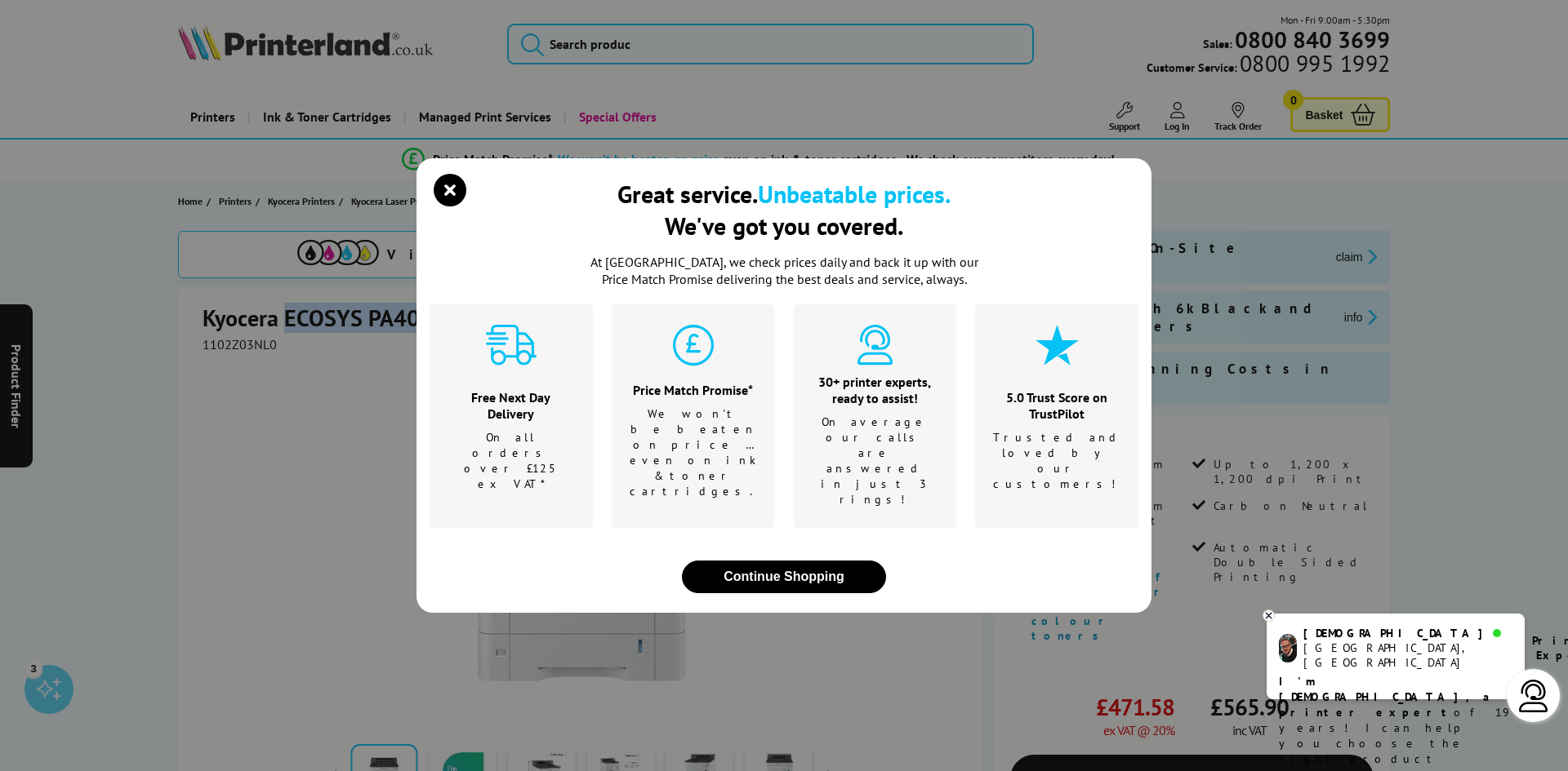
copy h1 "ECOSYS PA4000cx"
click at [444, 206] on icon "close modal" at bounding box center [449, 190] width 33 height 33
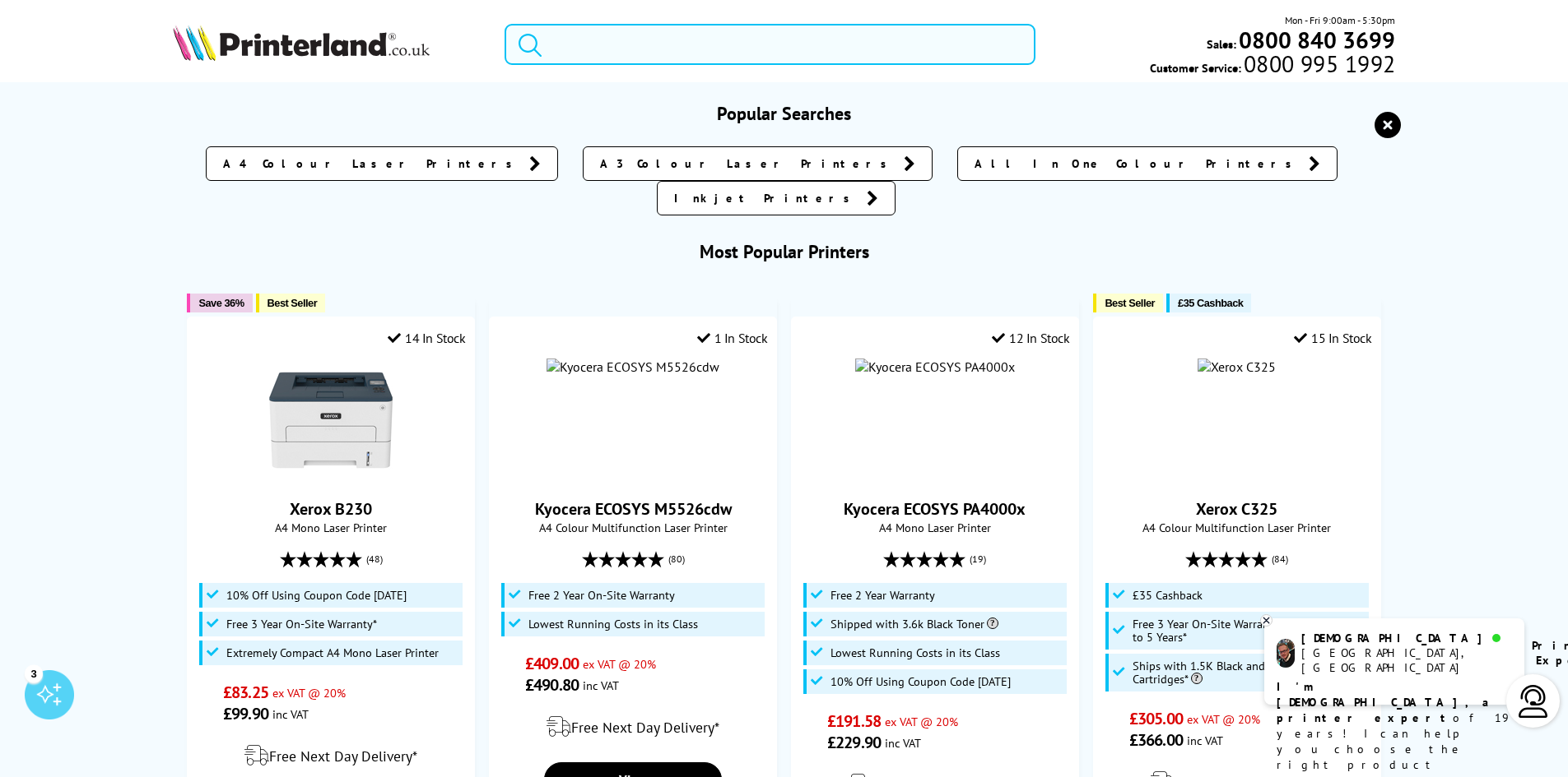
click at [686, 44] on input "search" at bounding box center [770, 44] width 531 height 41
paste input "Kyocera ECOSYS P8060cdn"
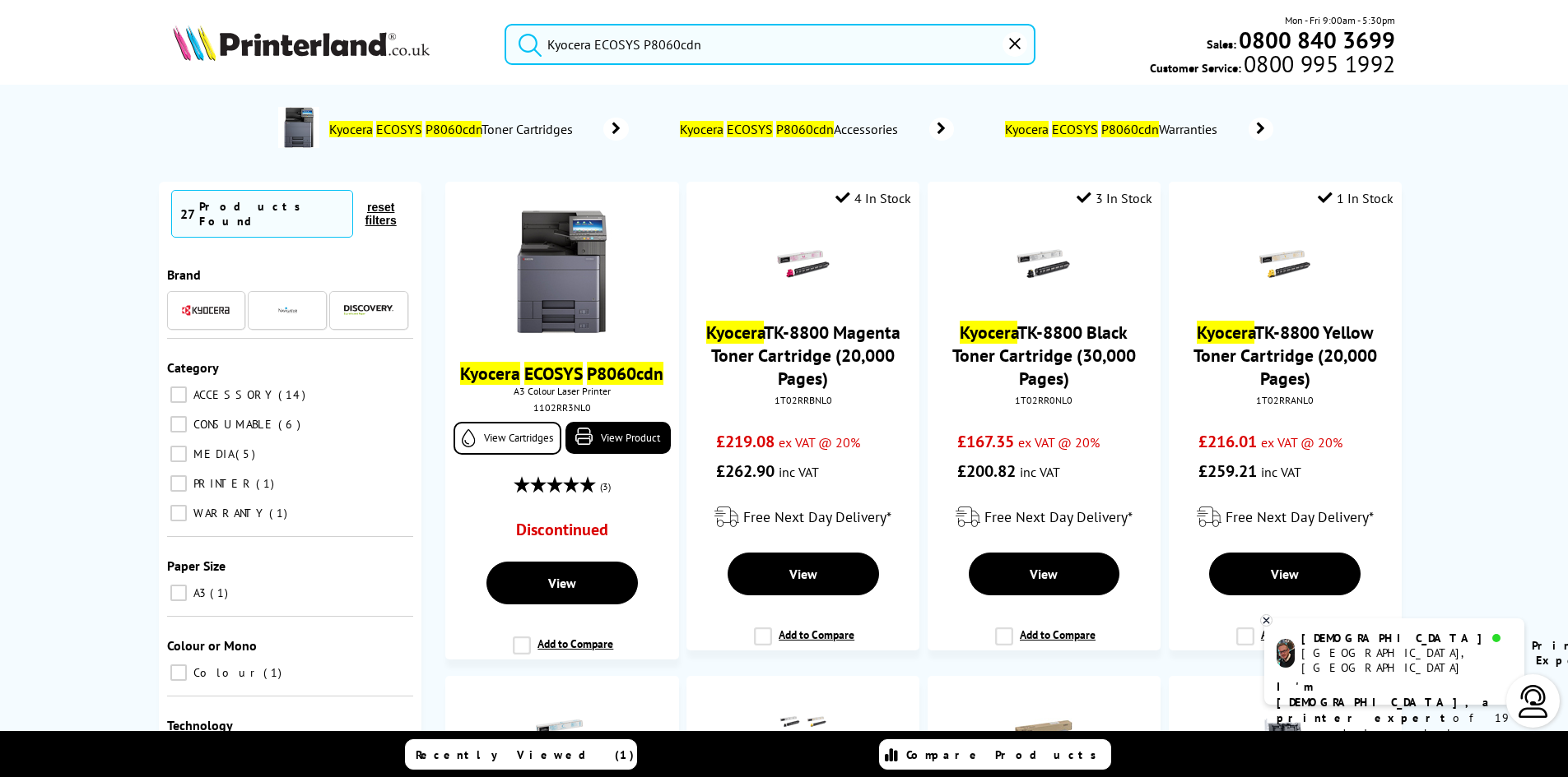
drag, startPoint x: 688, startPoint y: 51, endPoint x: 450, endPoint y: 57, distance: 238.1
click at [450, 57] on div "Kyocera ECOSYS P8060cdn Mon - Fri 9:00am - 5:30pm Sales: 0800 840 3699 Customer…" at bounding box center [784, 48] width 1317 height 72
paste input "ECOSYS P6235"
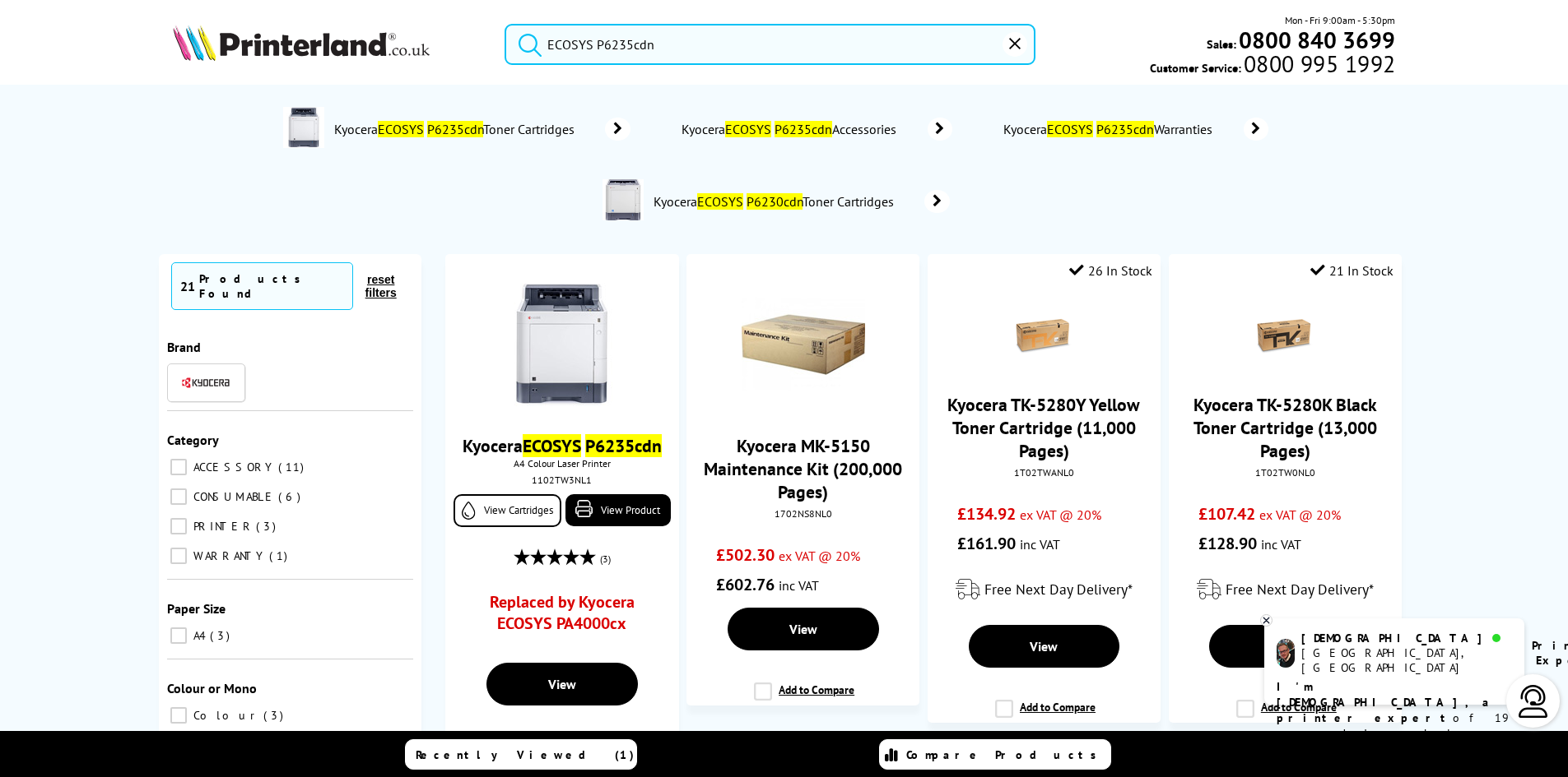
type input "ECOSYS P6235cdn"
click at [505, 23] on button "submit" at bounding box center [526, 41] width 41 height 37
click at [815, 42] on input "ECOSYS P6235cdn" at bounding box center [770, 44] width 531 height 41
click at [505, 23] on button "submit" at bounding box center [526, 41] width 41 height 37
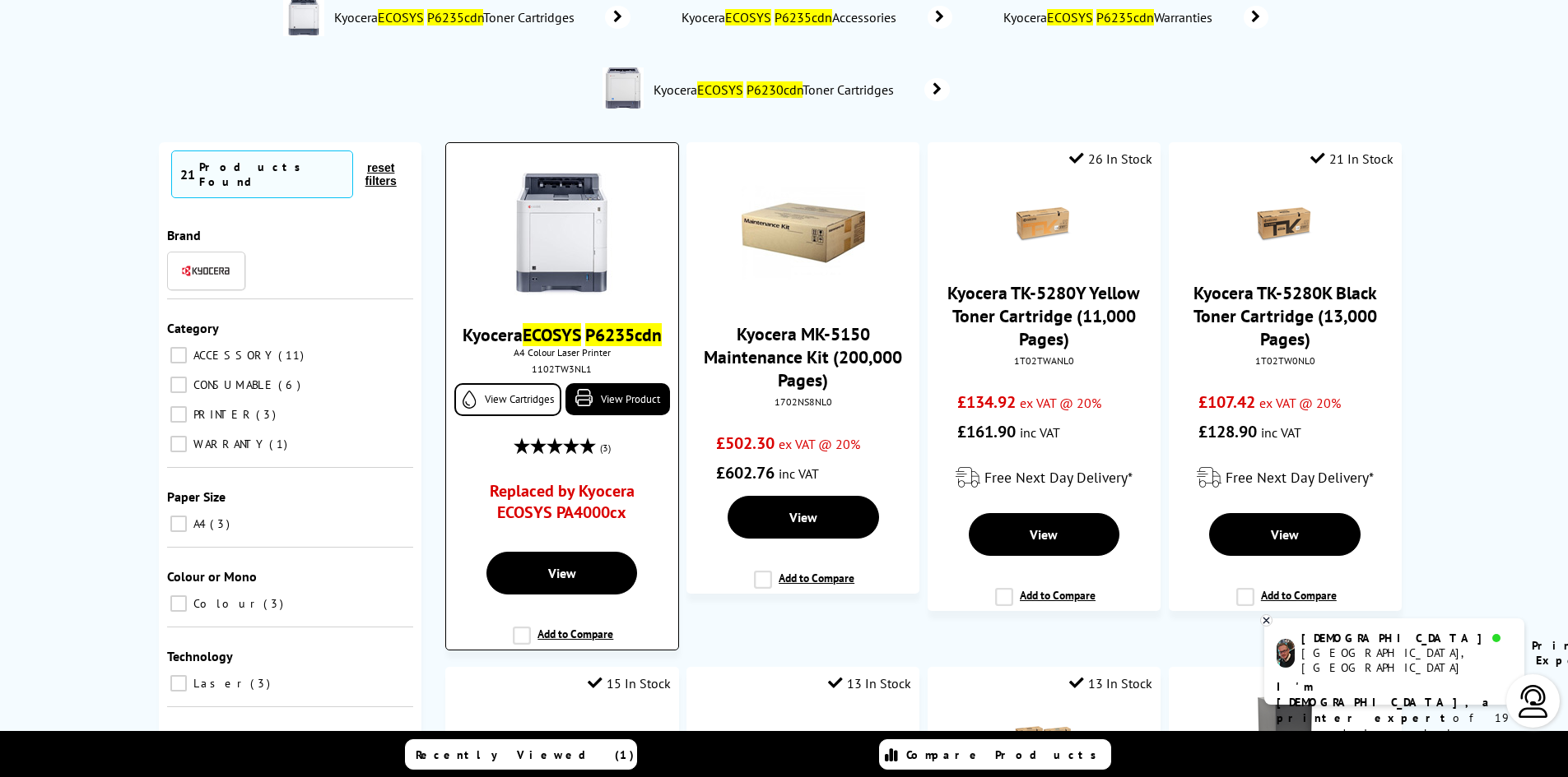
scroll to position [165, 0]
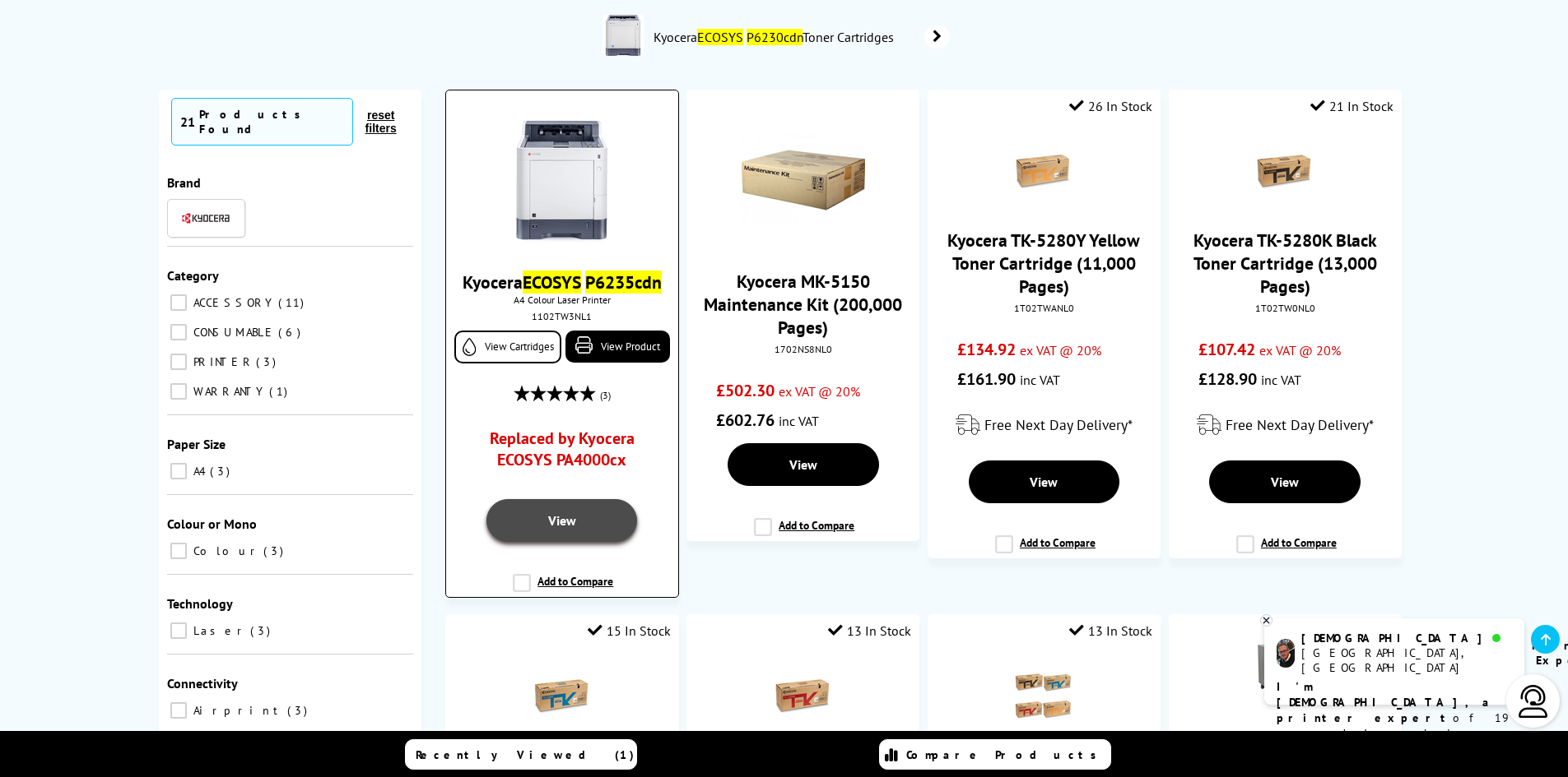
click at [582, 529] on link "View" at bounding box center [562, 521] width 151 height 43
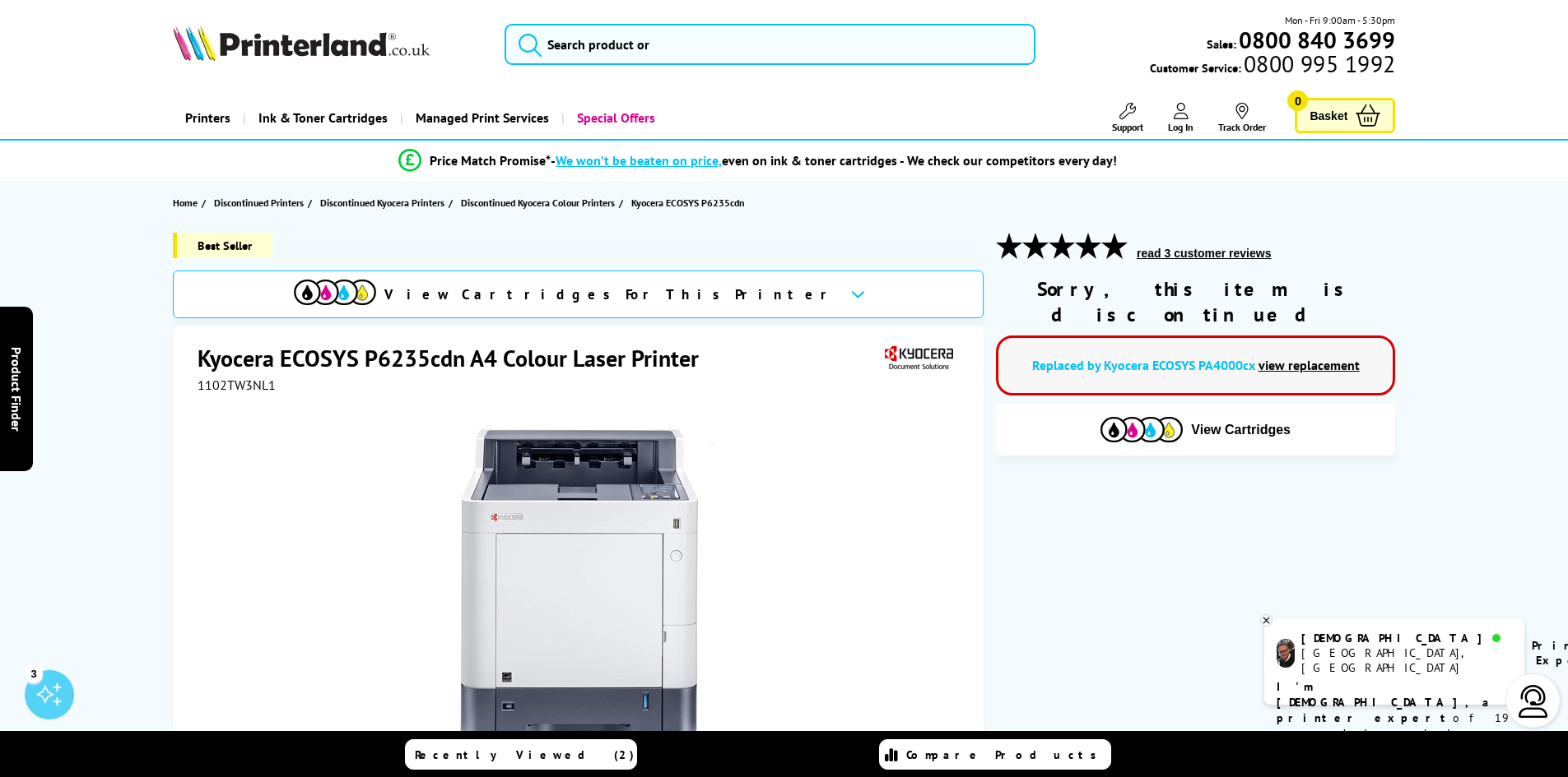
click at [1339, 357] on link "view replacement" at bounding box center [1309, 366] width 101 height 17
